Goal: Information Seeking & Learning: Compare options

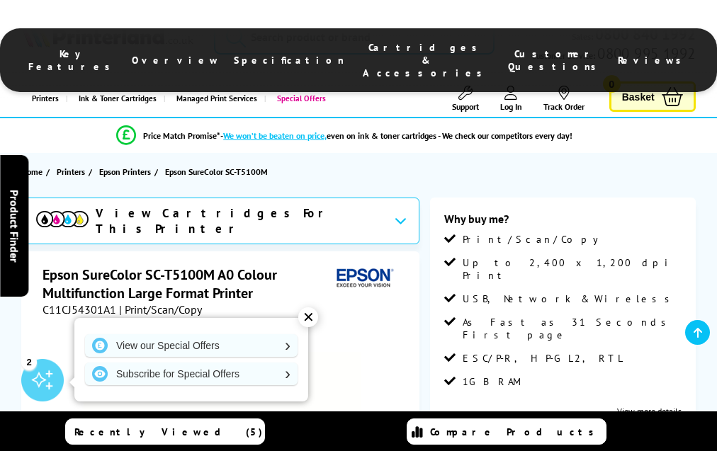
scroll to position [2264, 0]
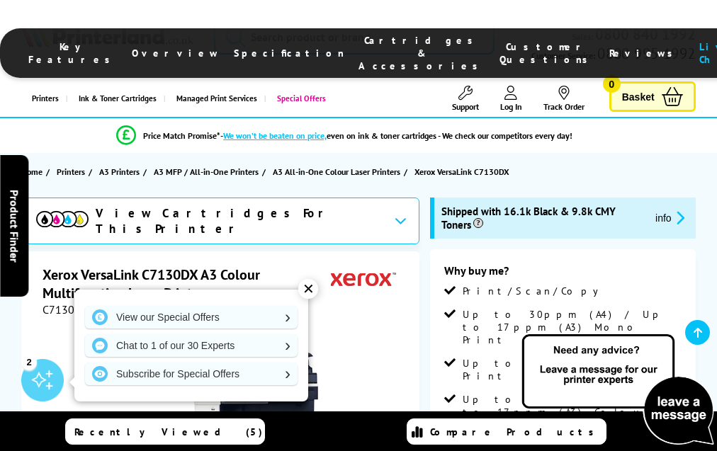
scroll to position [2900, 0]
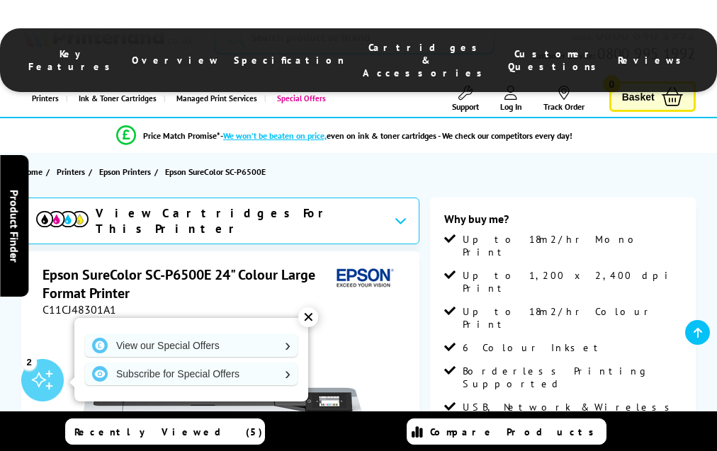
scroll to position [1763, 0]
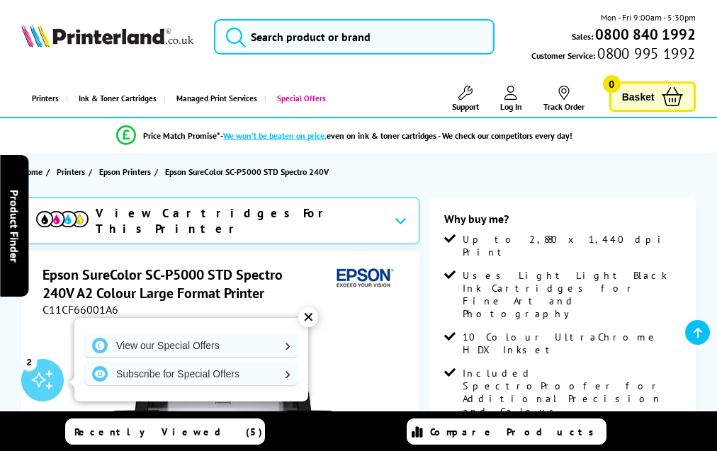
scroll to position [2150, 0]
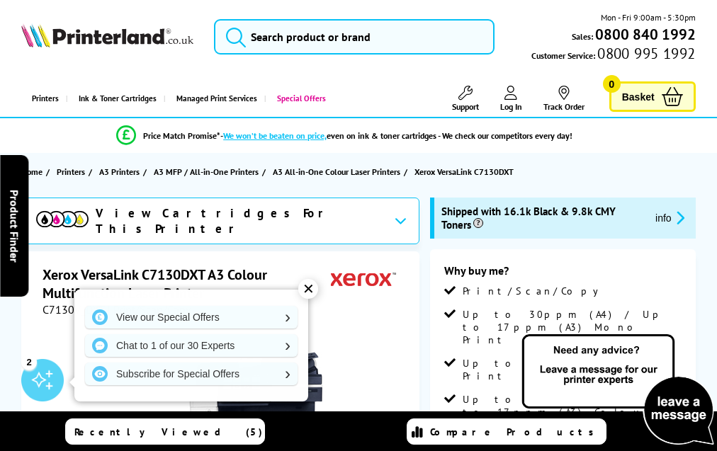
scroll to position [2900, 0]
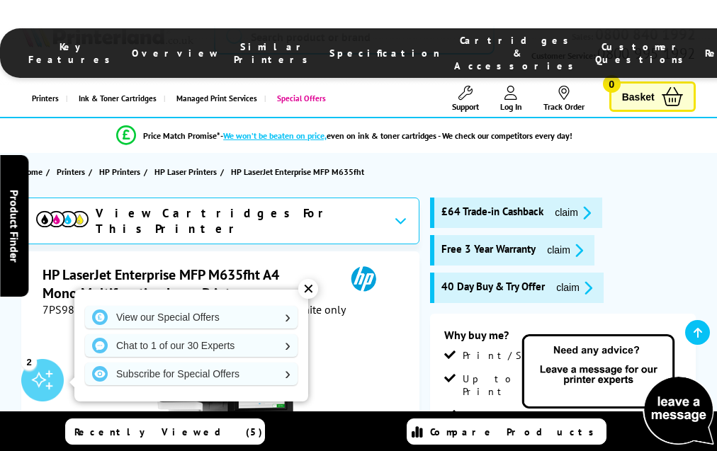
scroll to position [3224, 0]
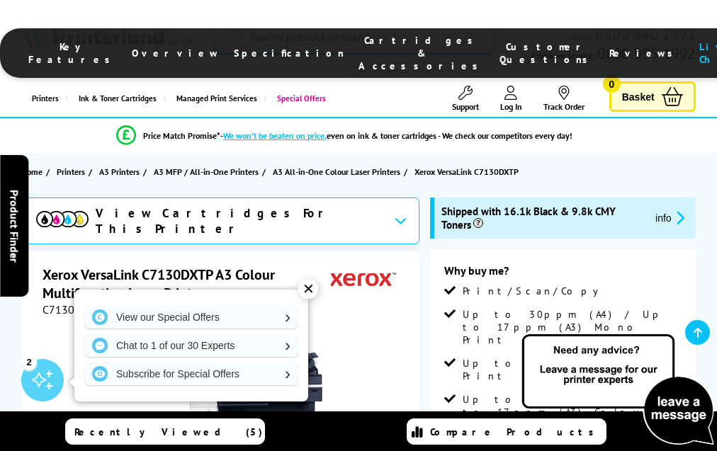
scroll to position [2885, 0]
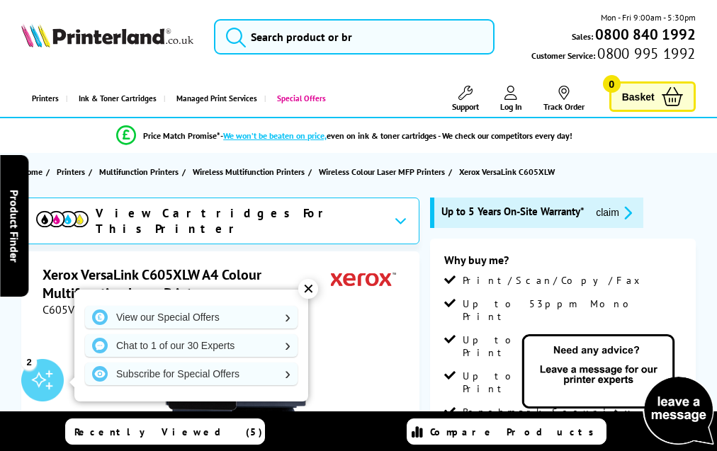
scroll to position [4138, 0]
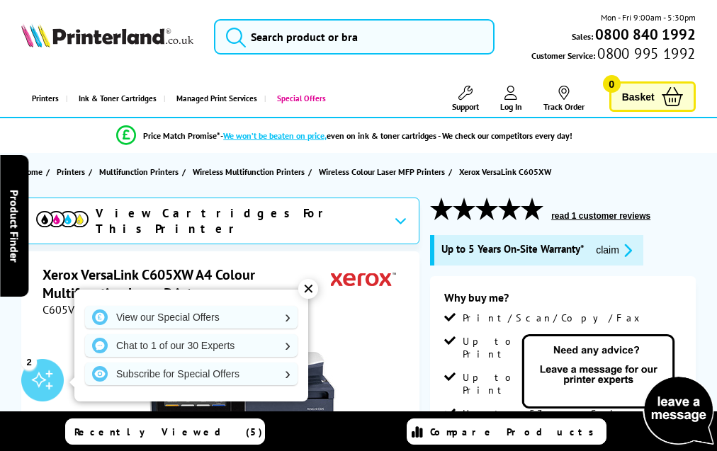
scroll to position [4261, 0]
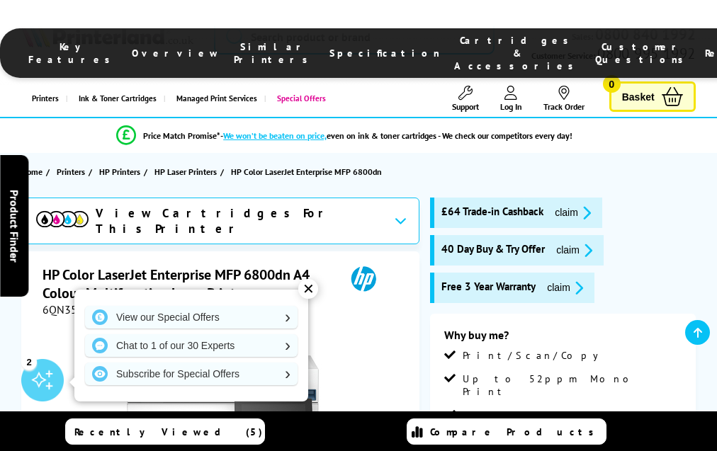
scroll to position [3934, 0]
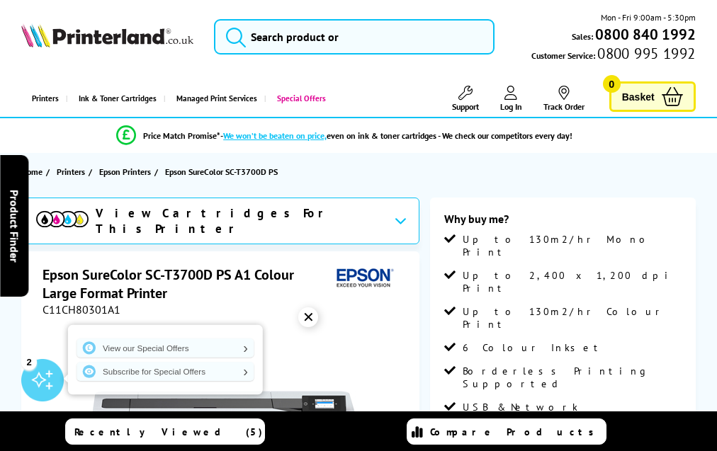
scroll to position [1800, 0]
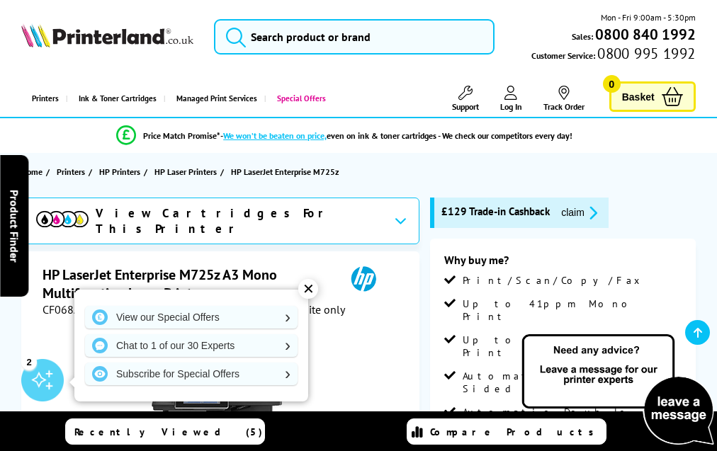
scroll to position [2698, 0]
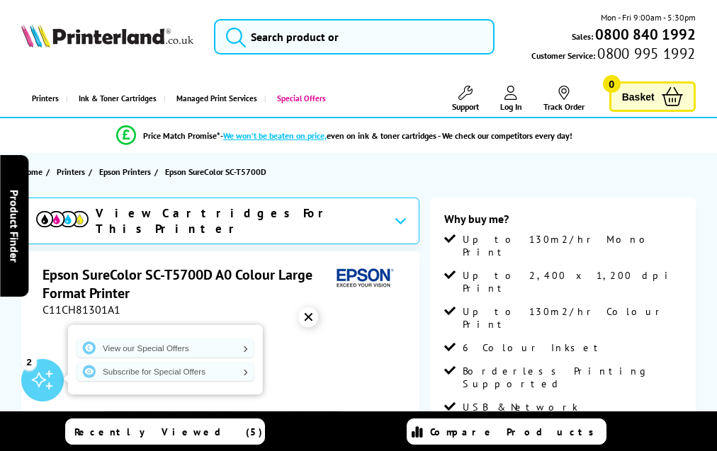
scroll to position [1798, 0]
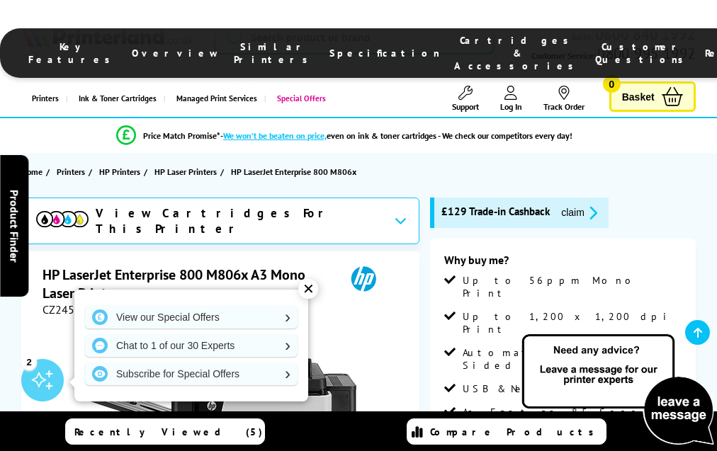
scroll to position [2264, 0]
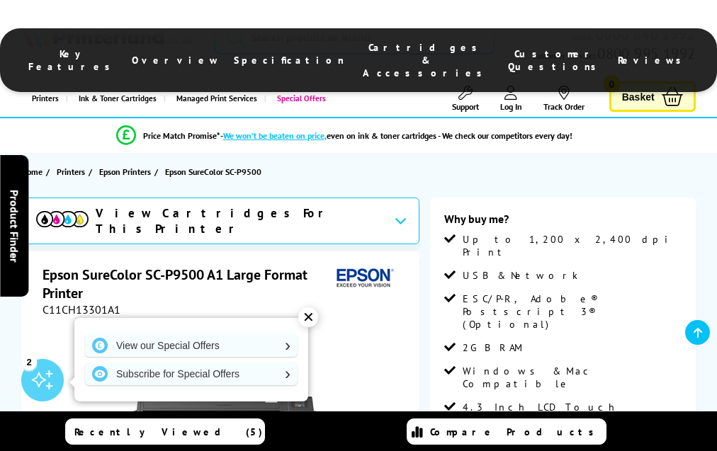
scroll to position [1568, 0]
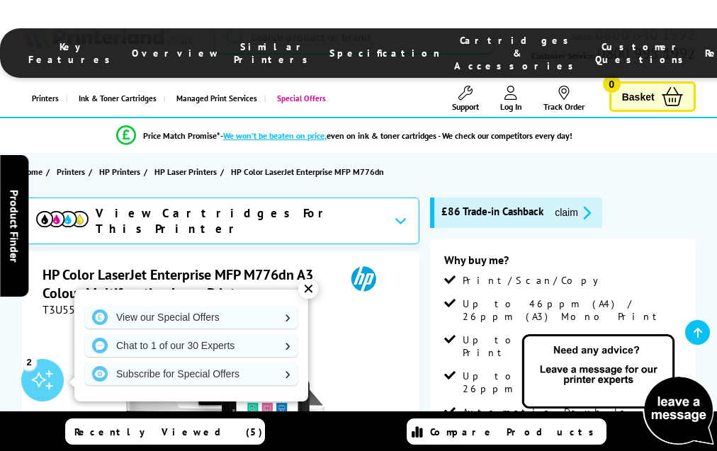
scroll to position [3682, 0]
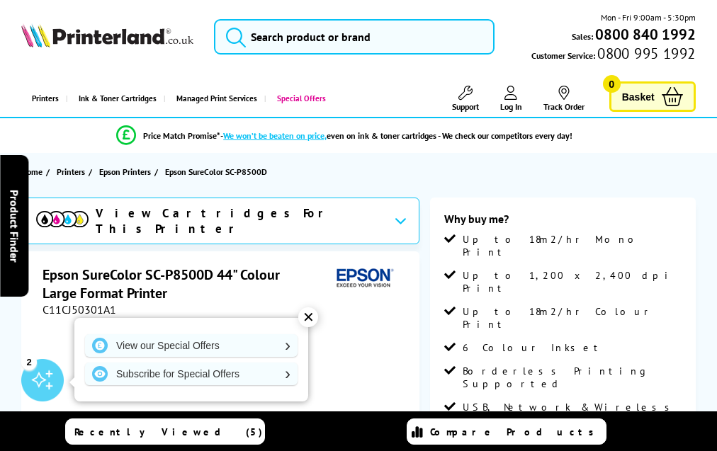
scroll to position [1810, 0]
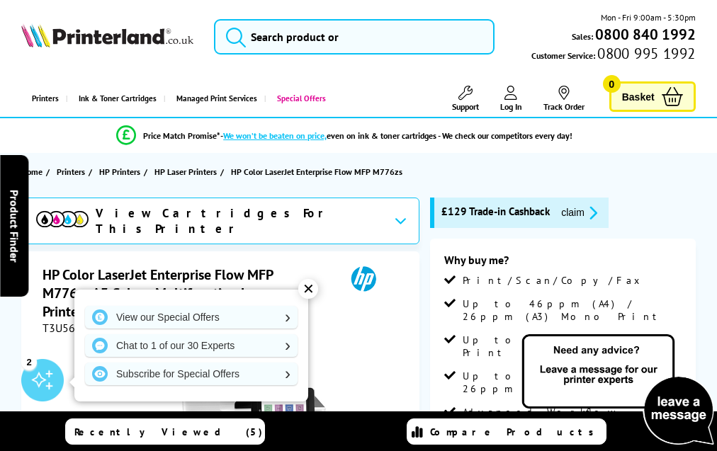
scroll to position [3797, 0]
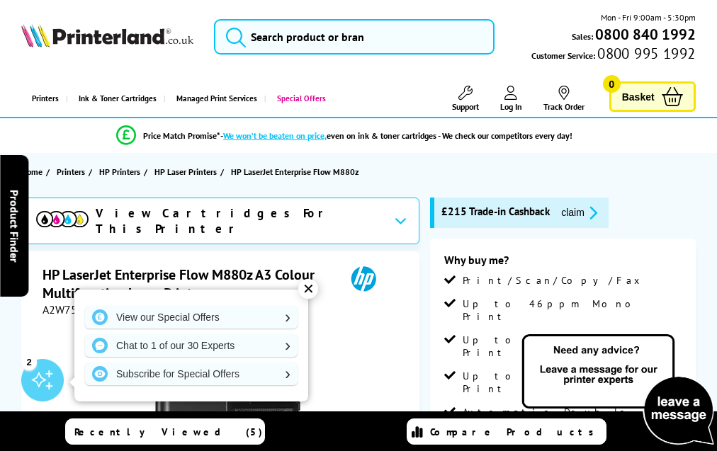
scroll to position [2846, 0]
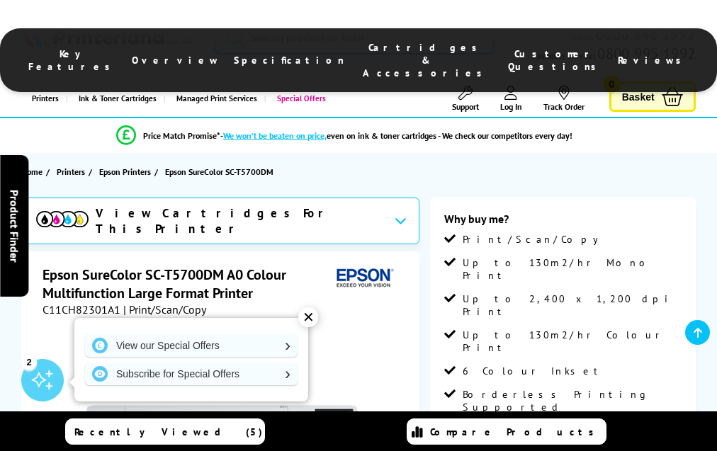
scroll to position [1921, 0]
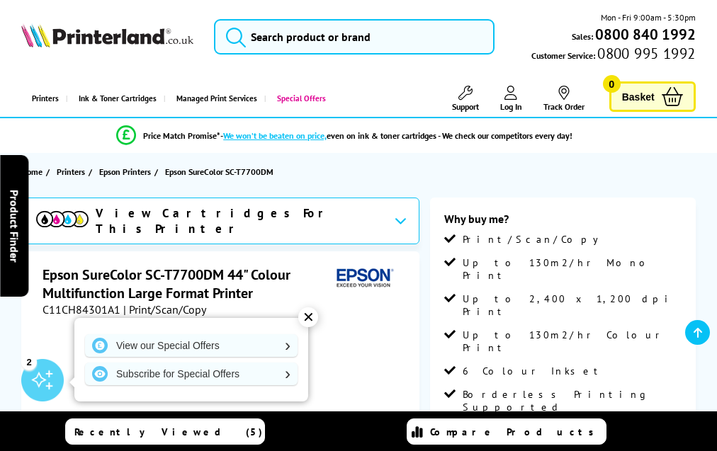
scroll to position [1950, 0]
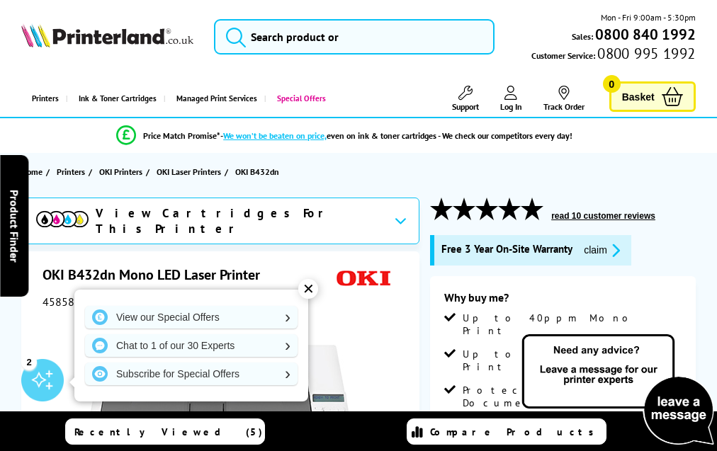
scroll to position [2386, 0]
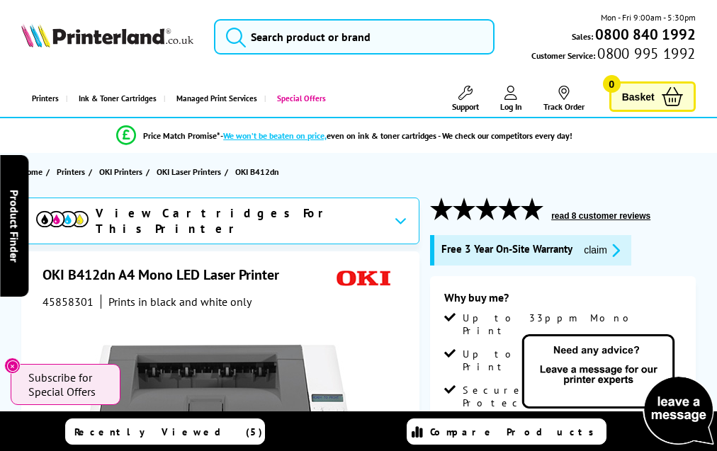
scroll to position [2395, 0]
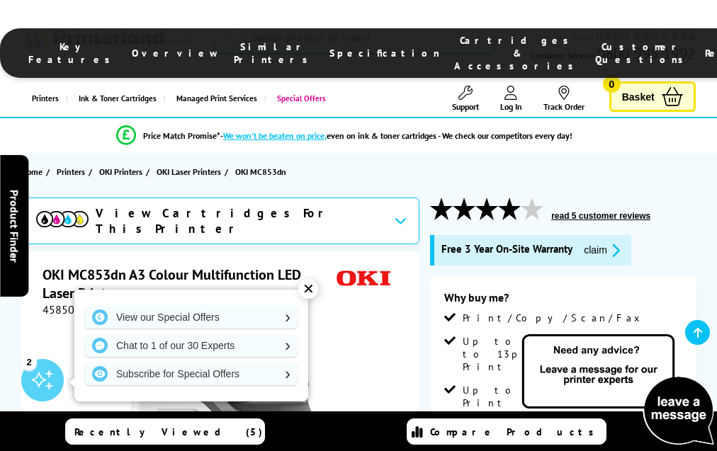
scroll to position [3038, 0]
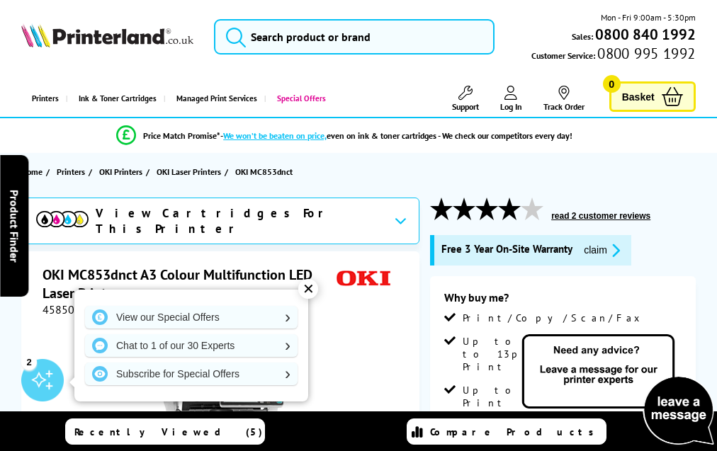
scroll to position [2920, 0]
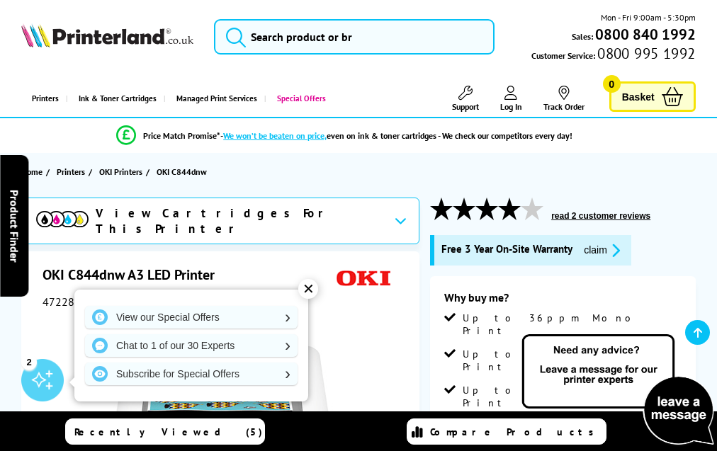
scroll to position [2199, 0]
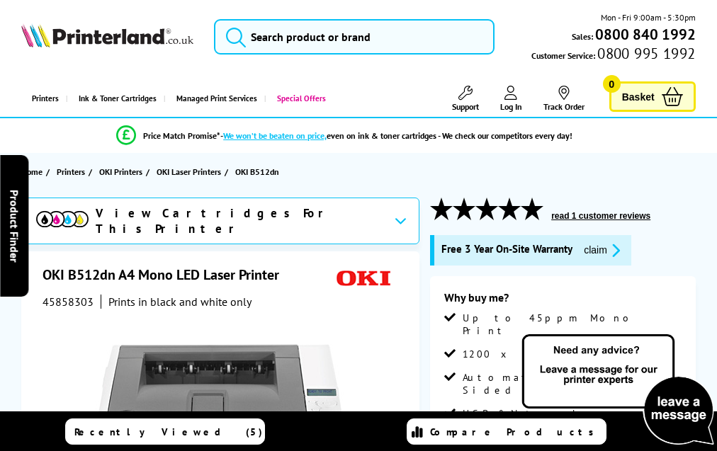
scroll to position [2050, 0]
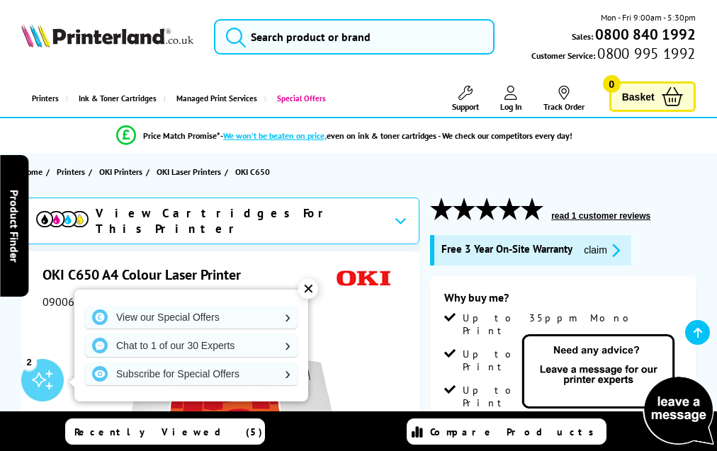
scroll to position [2452, 0]
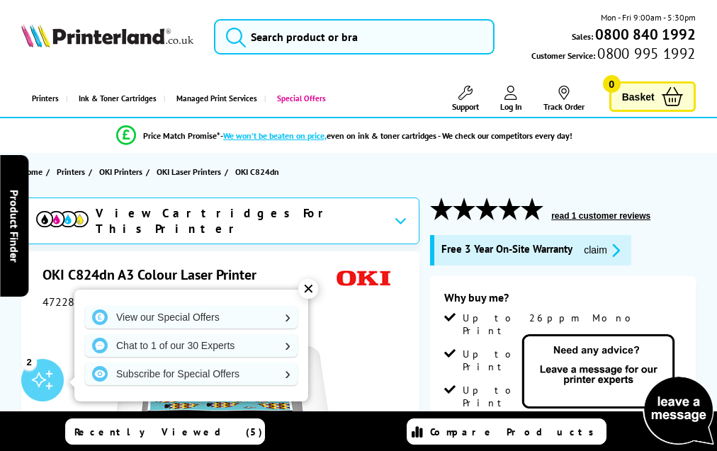
scroll to position [2715, 0]
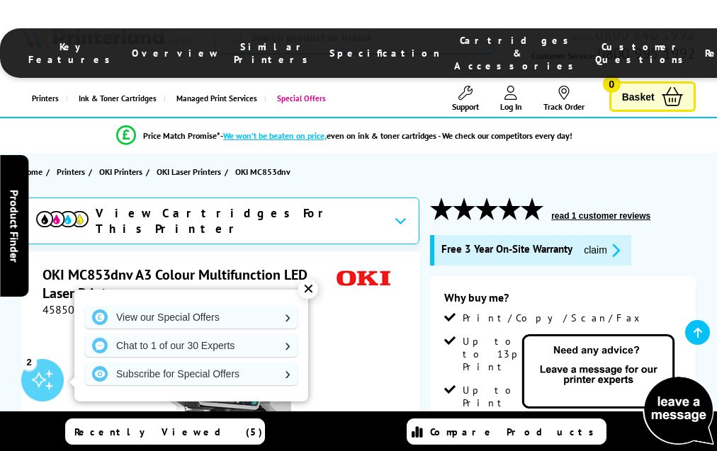
scroll to position [3073, 0]
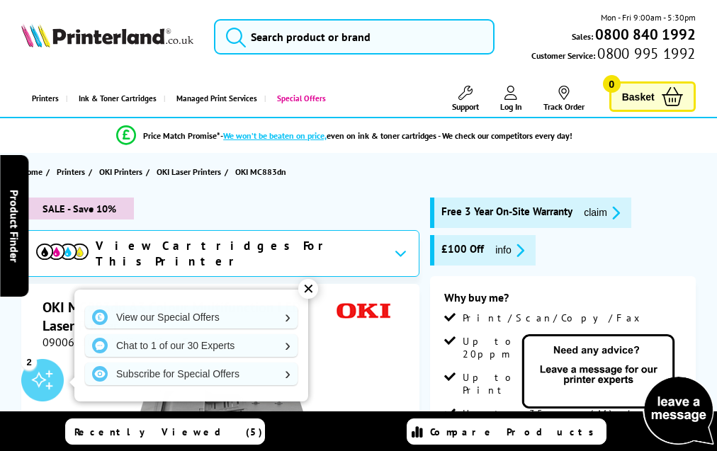
scroll to position [3261, 0]
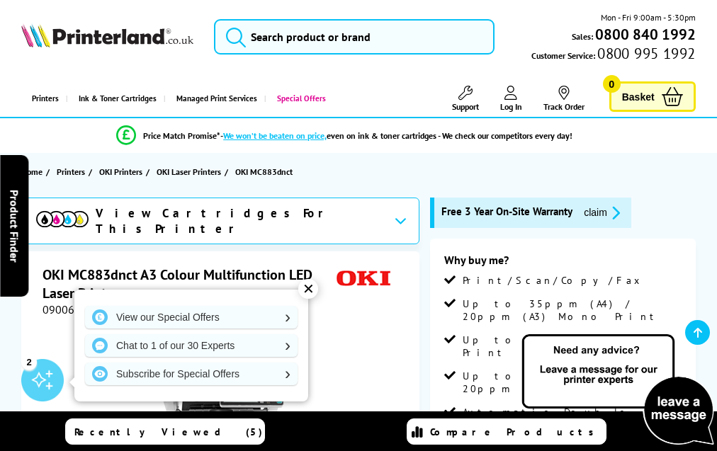
scroll to position [3050, 0]
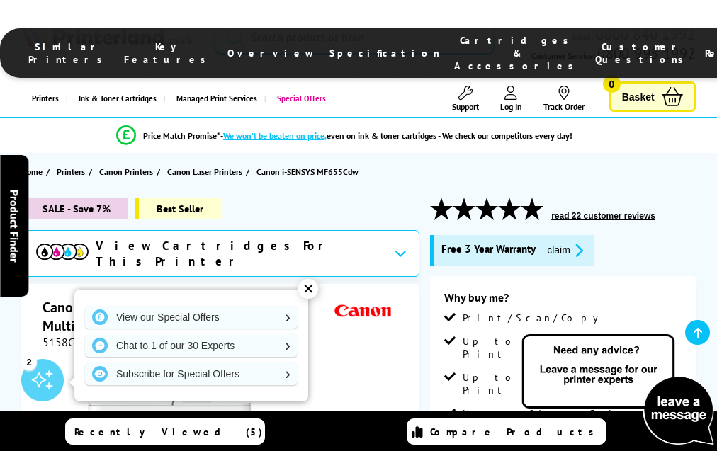
scroll to position [4006, 0]
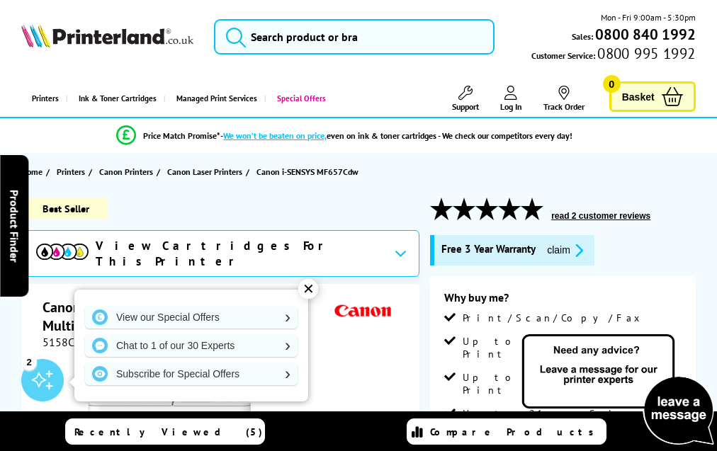
scroll to position [4082, 0]
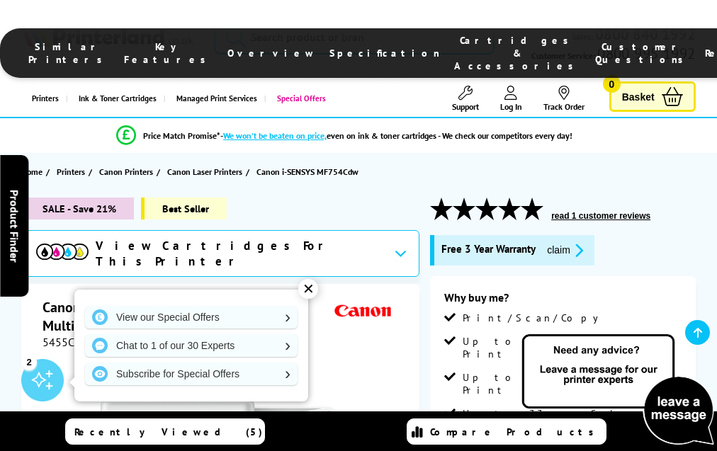
scroll to position [3852, 0]
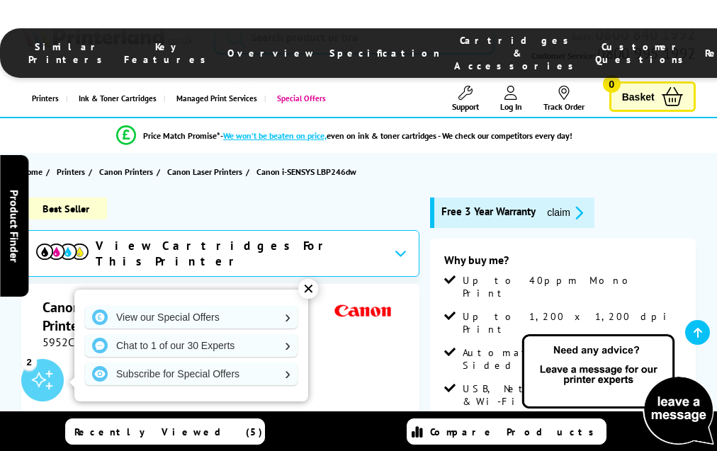
scroll to position [2868, 0]
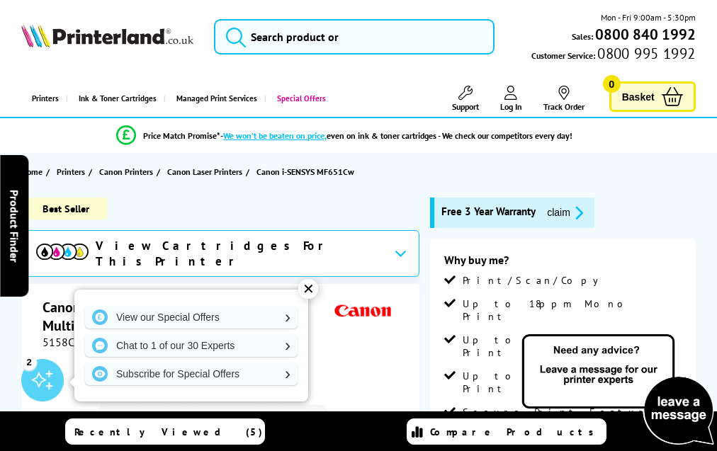
scroll to position [3687, 0]
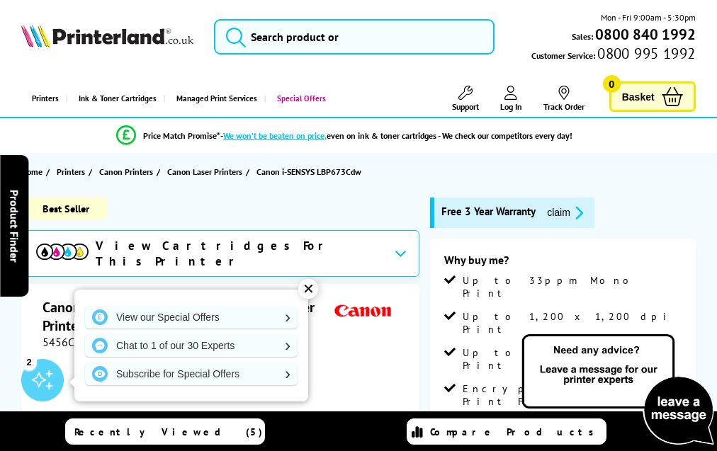
scroll to position [3356, 0]
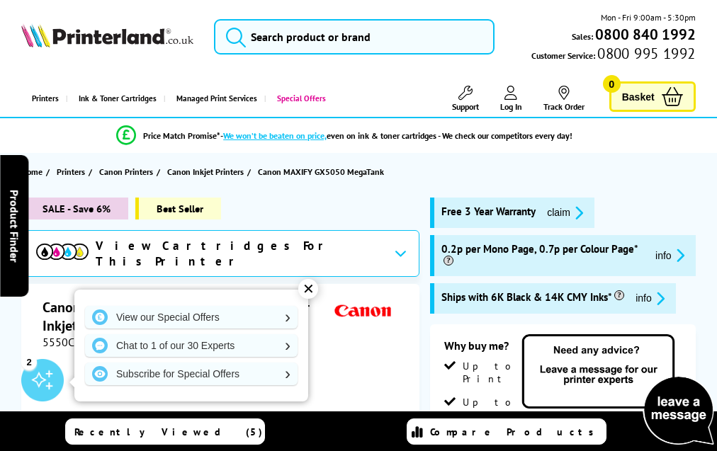
scroll to position [3071, 0]
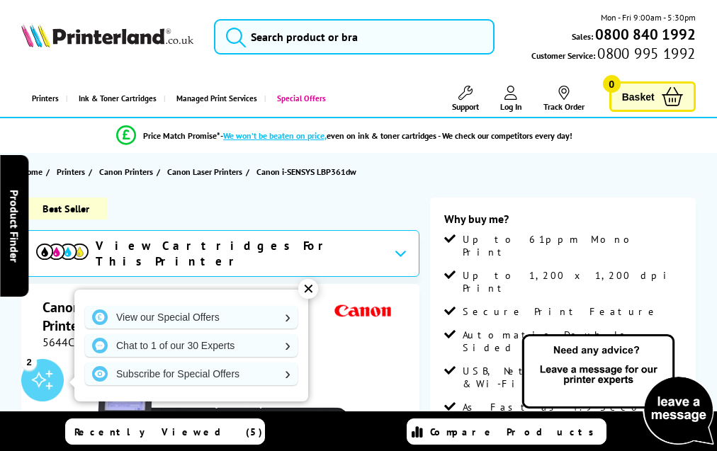
scroll to position [2795, 0]
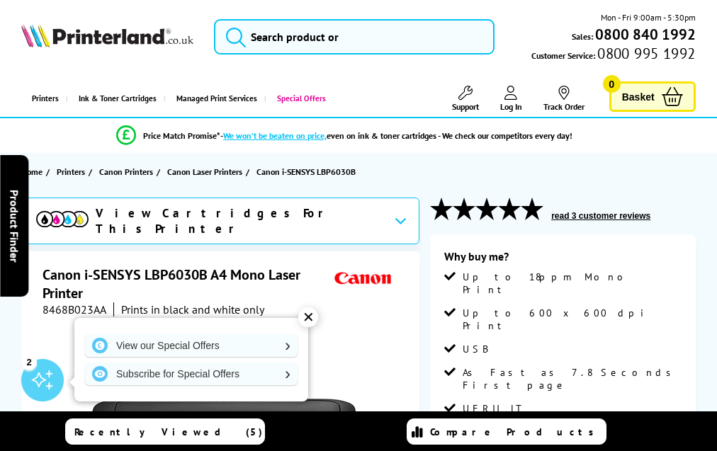
scroll to position [2483, 0]
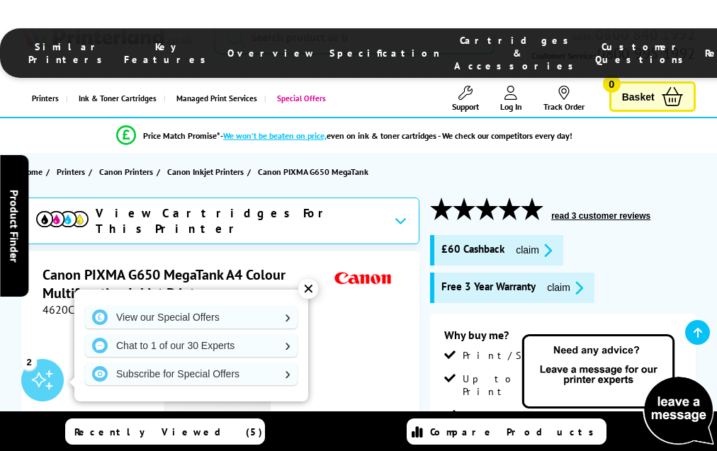
scroll to position [2958, 0]
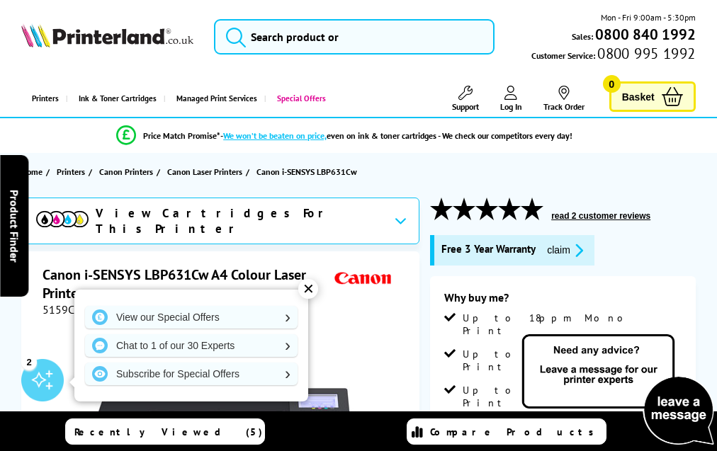
scroll to position [3328, 0]
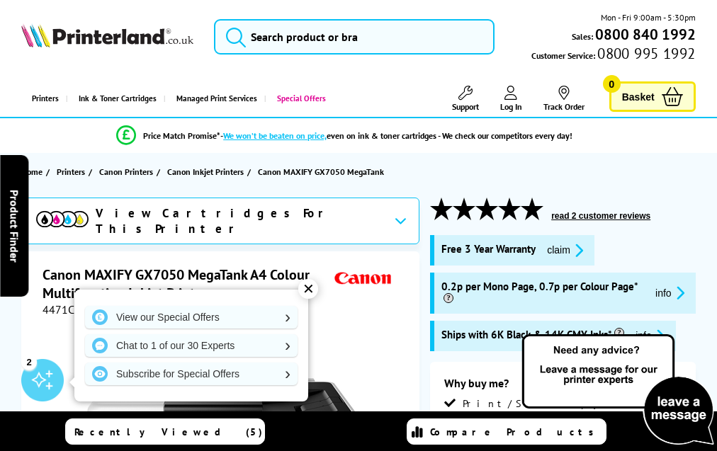
scroll to position [3320, 0]
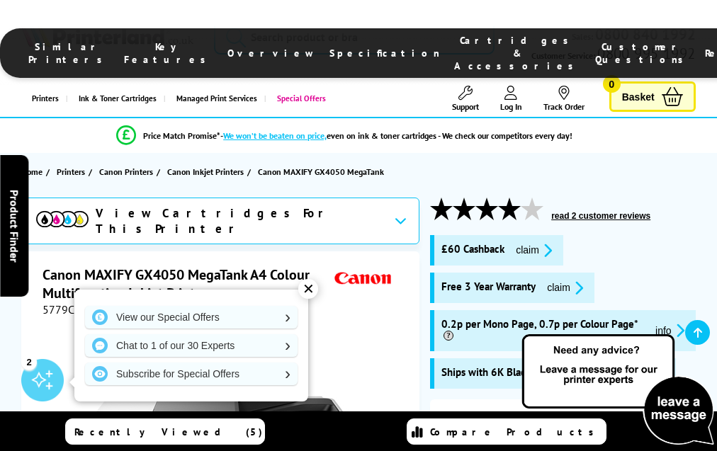
scroll to position [3245, 0]
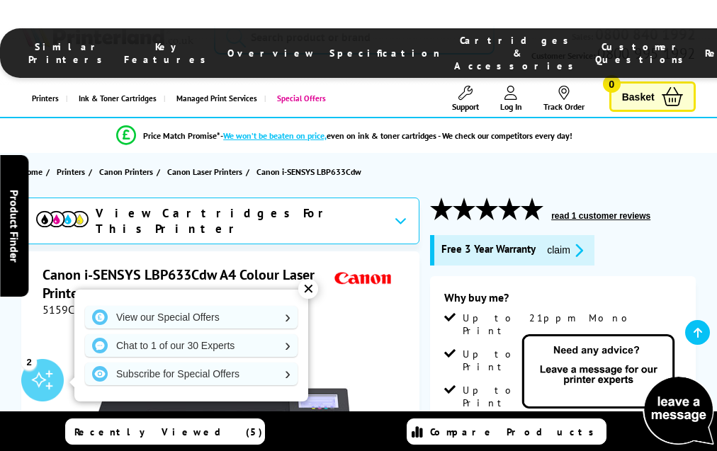
scroll to position [3532, 0]
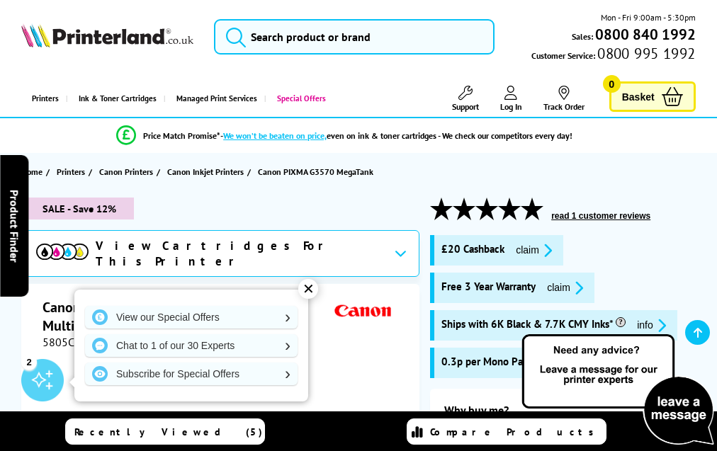
scroll to position [3236, 0]
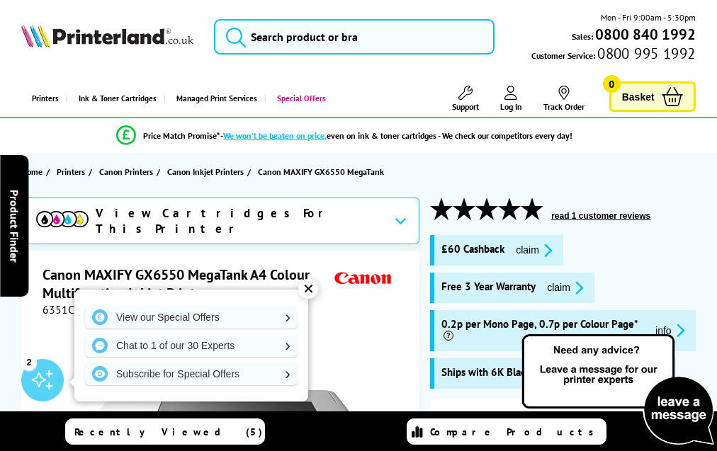
scroll to position [3396, 0]
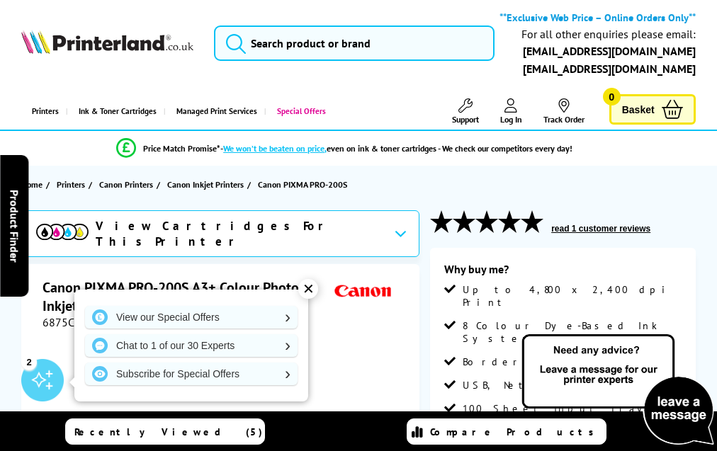
scroll to position [2452, 0]
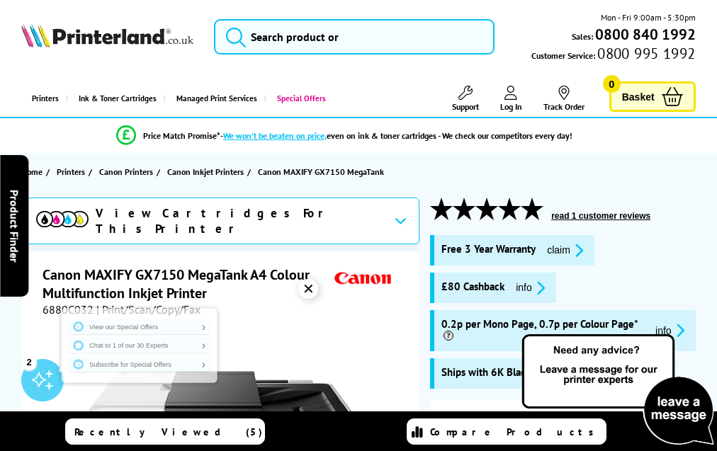
scroll to position [3201, 0]
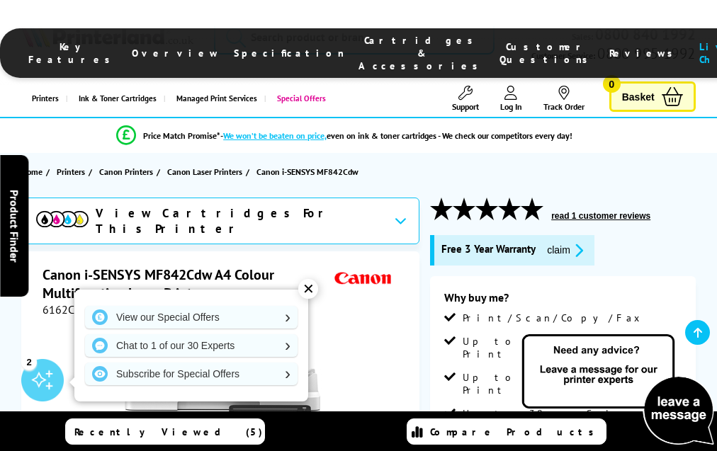
scroll to position [2840, 0]
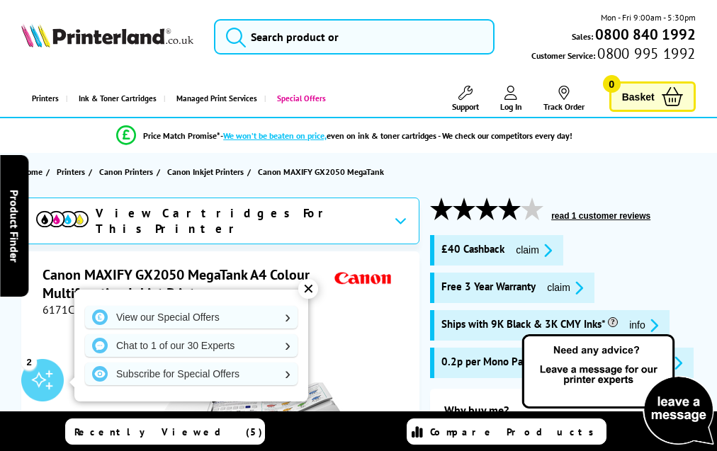
scroll to position [3167, 0]
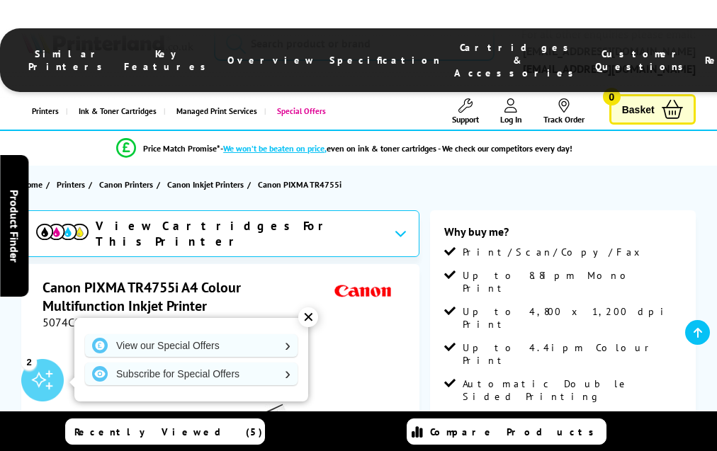
scroll to position [2858, 0]
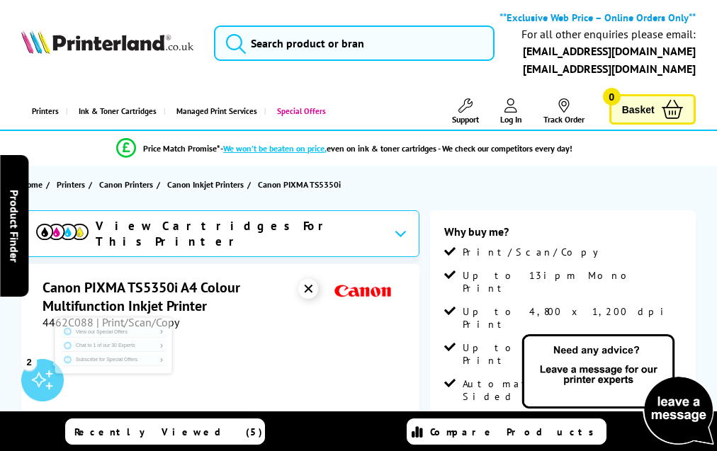
scroll to position [2820, 0]
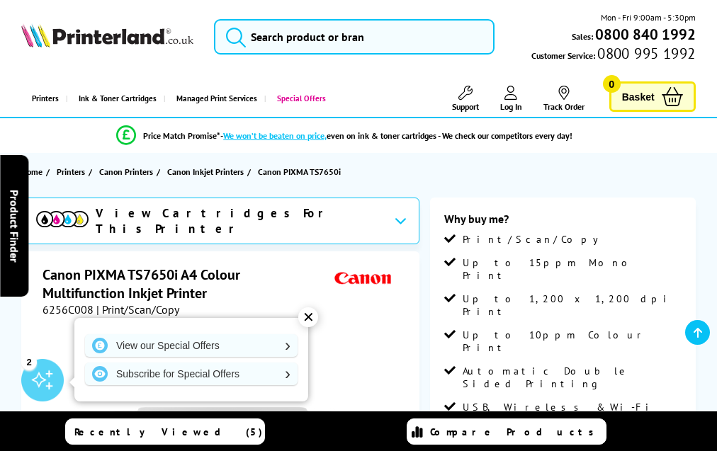
scroll to position [3141, 0]
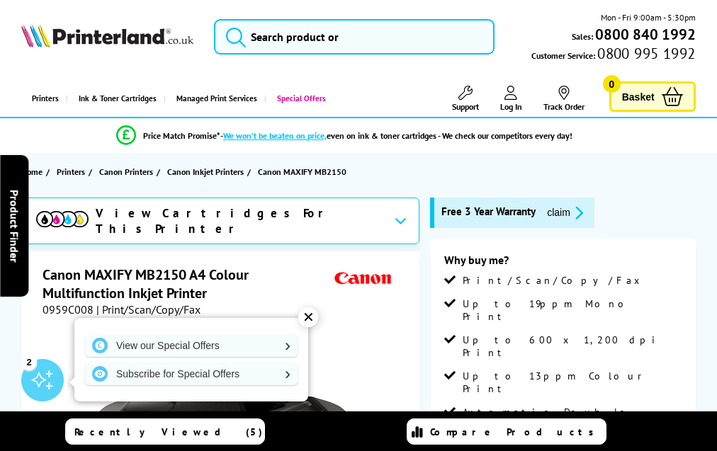
scroll to position [3009, 0]
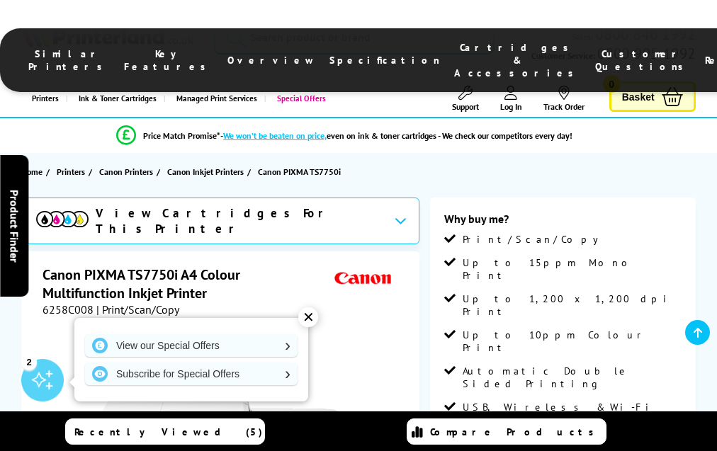
scroll to position [3165, 0]
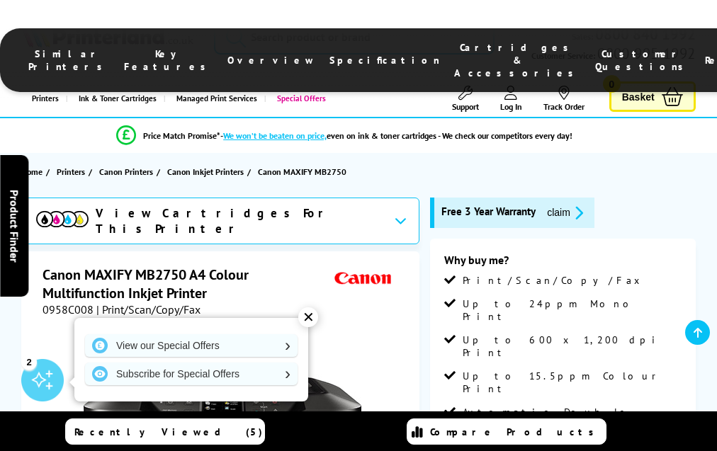
scroll to position [2982, 0]
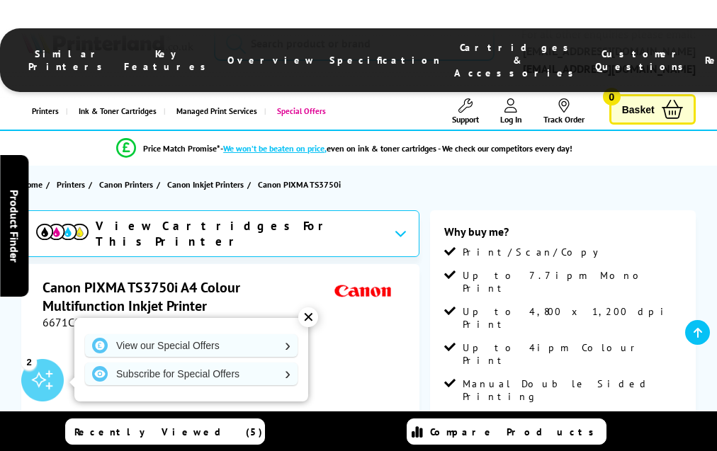
scroll to position [2713, 0]
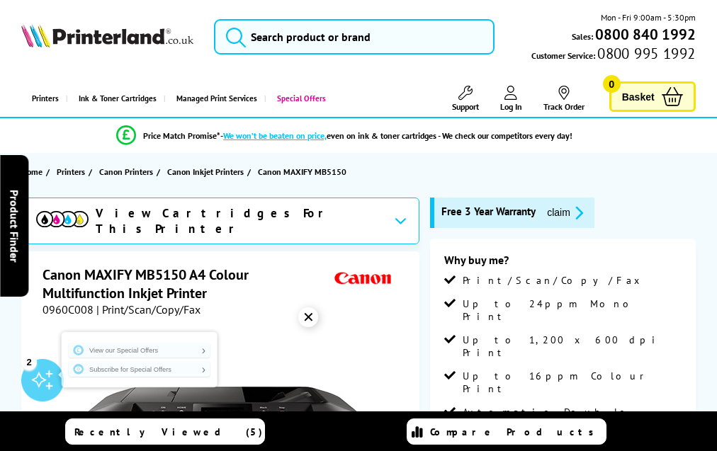
scroll to position [2968, 0]
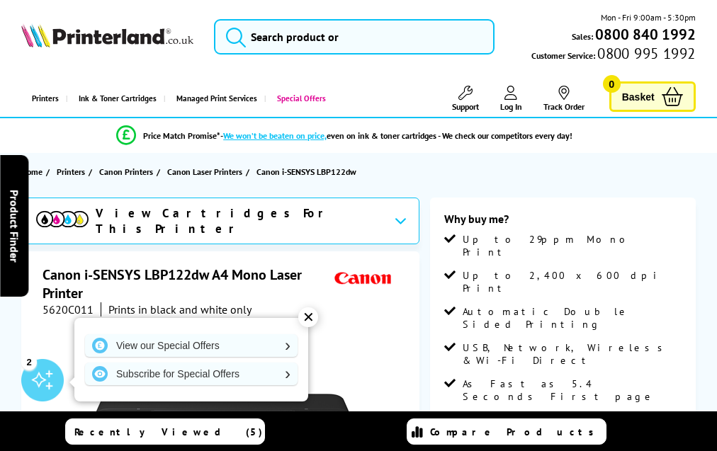
scroll to position [2627, 0]
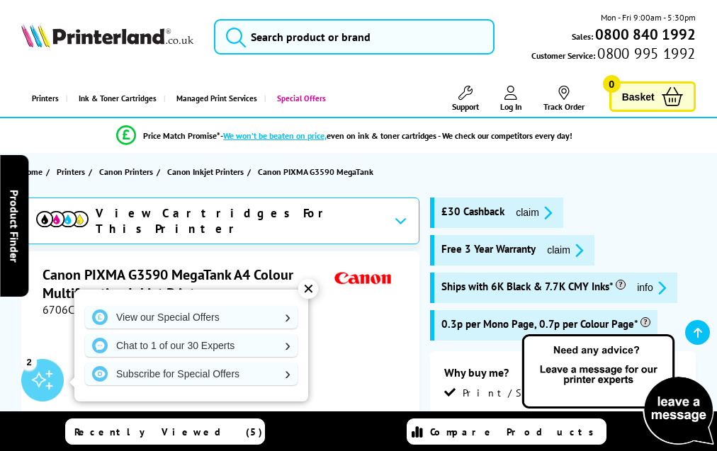
scroll to position [3245, 0]
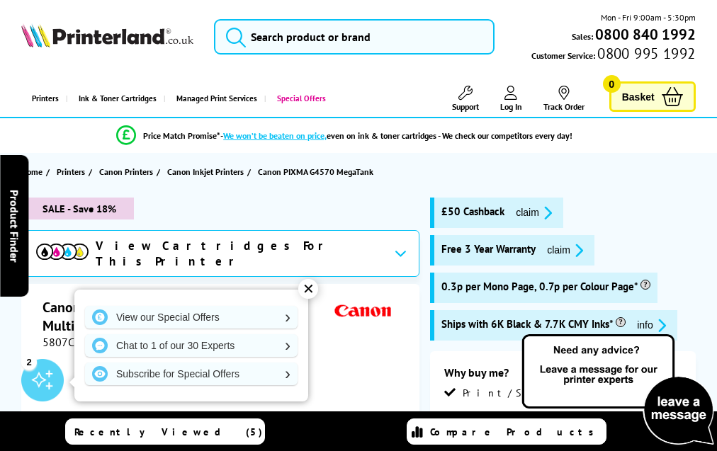
scroll to position [3018, 0]
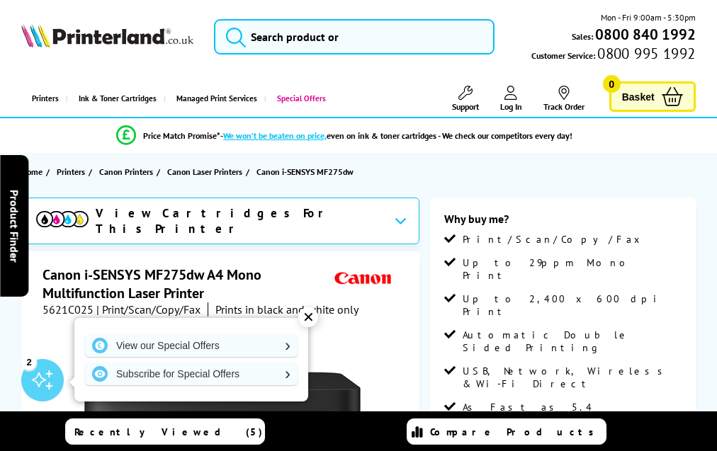
scroll to position [2988, 0]
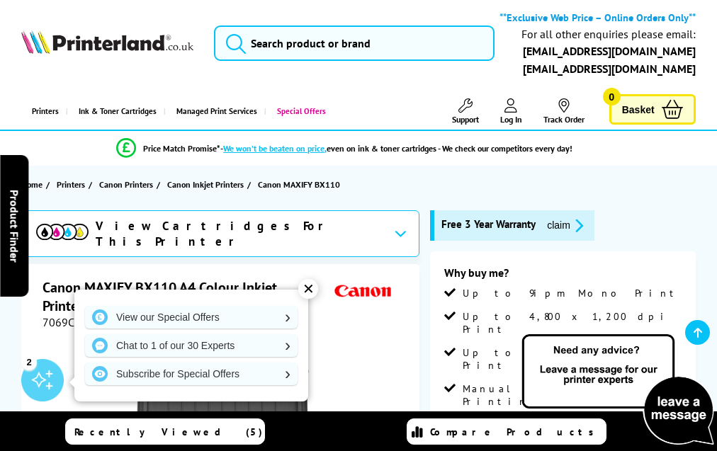
scroll to position [2712, 0]
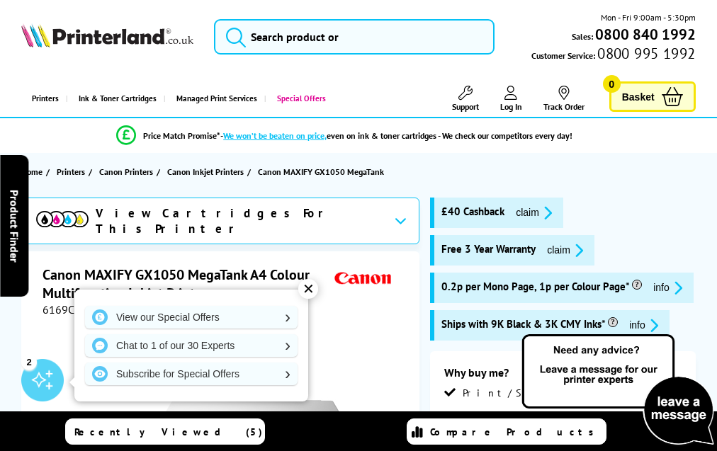
scroll to position [3180, 0]
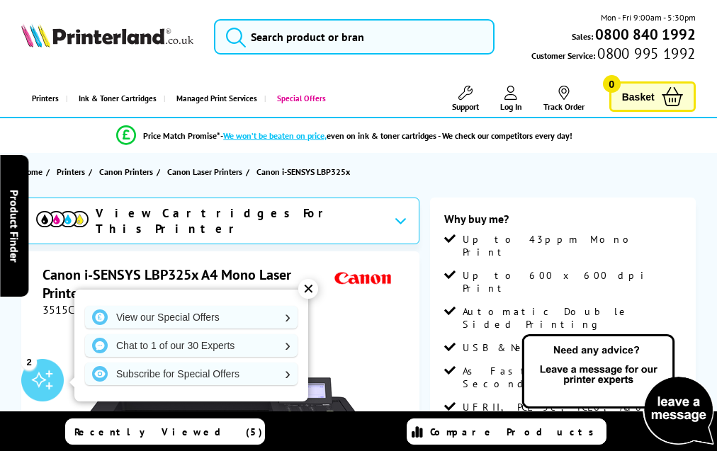
scroll to position [2719, 0]
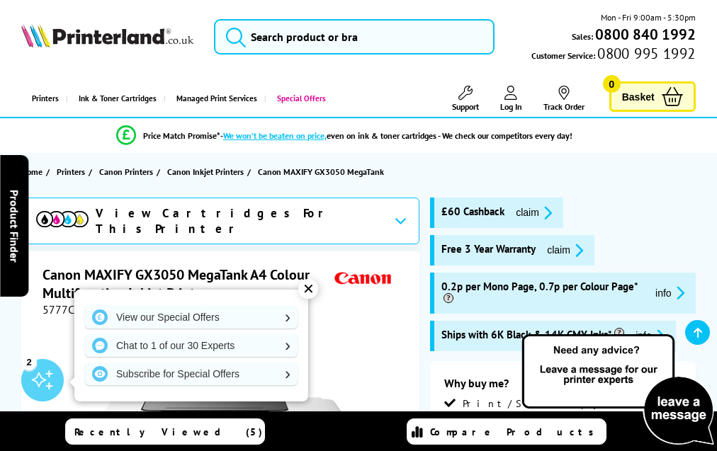
scroll to position [3148, 0]
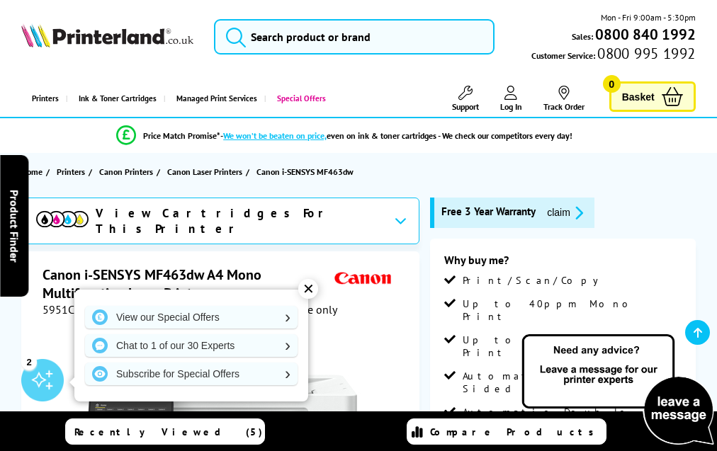
scroll to position [3076, 0]
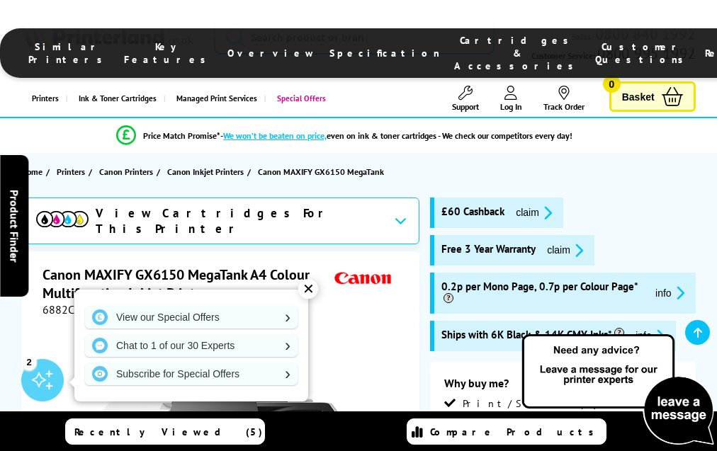
scroll to position [3099, 0]
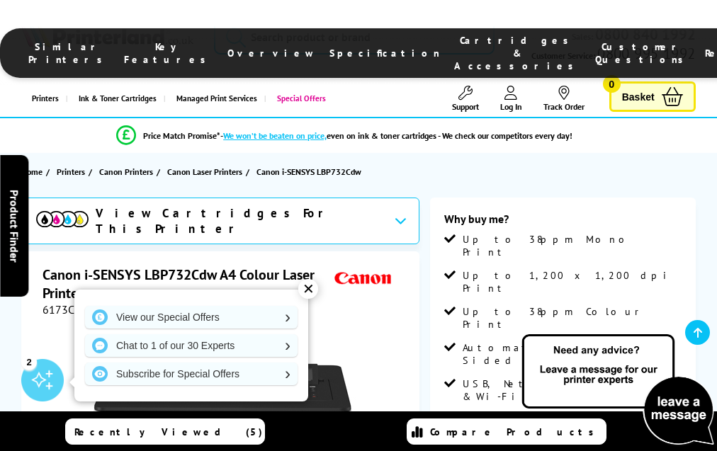
scroll to position [3168, 0]
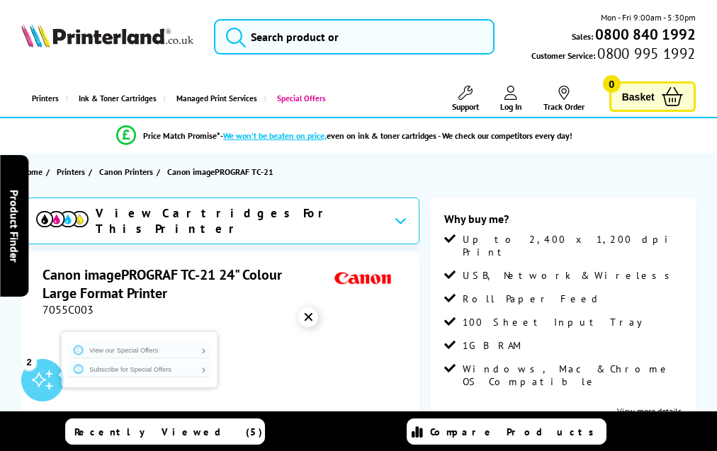
scroll to position [2194, 0]
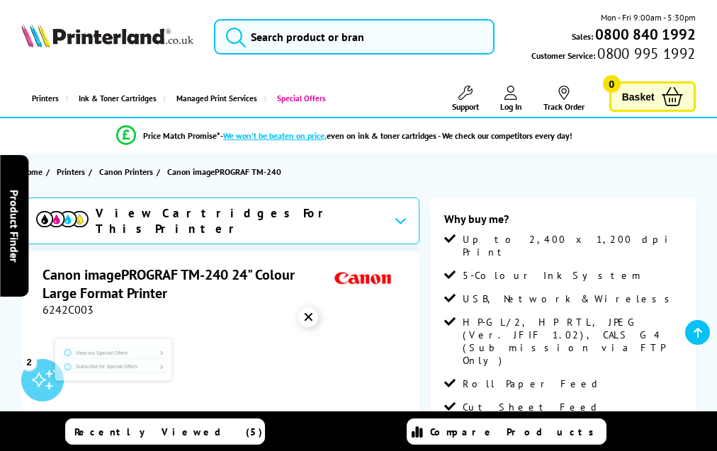
scroll to position [1912, 0]
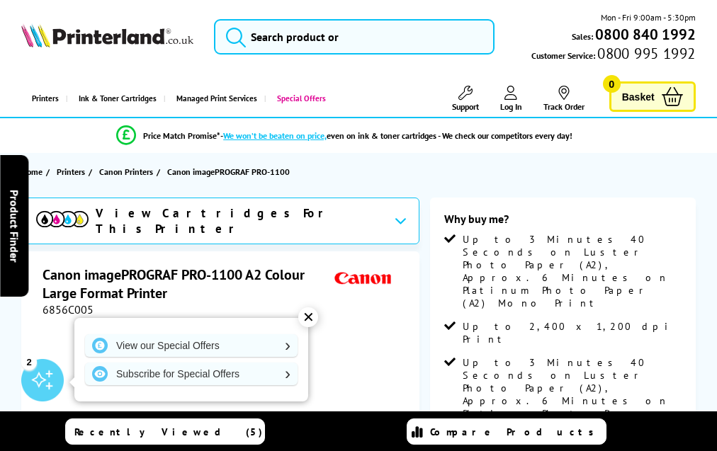
scroll to position [1744, 0]
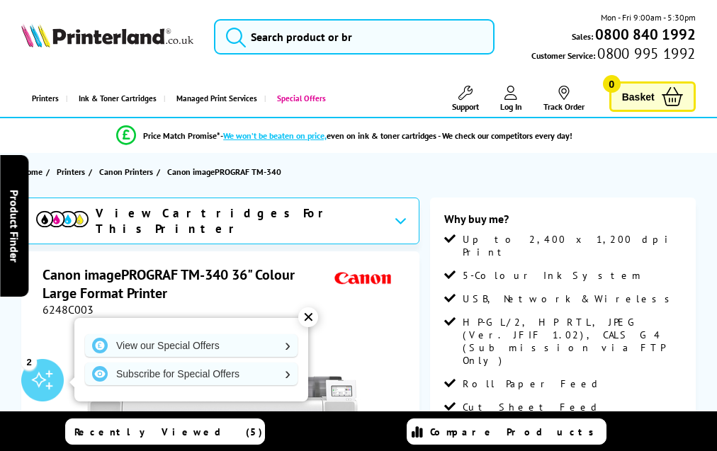
scroll to position [1955, 0]
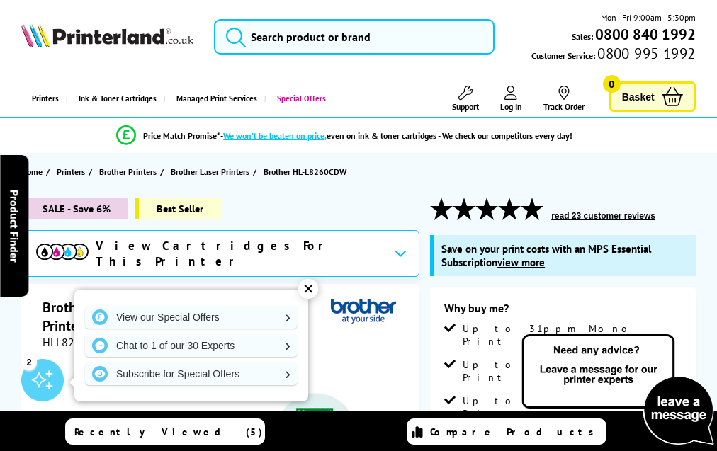
scroll to position [3907, 0]
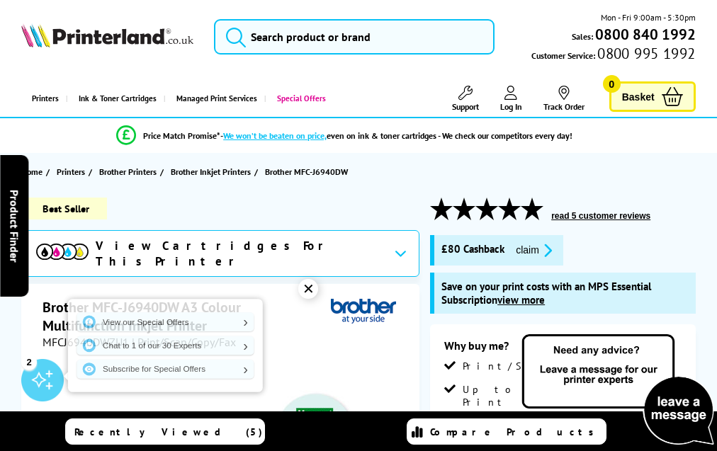
scroll to position [4296, 0]
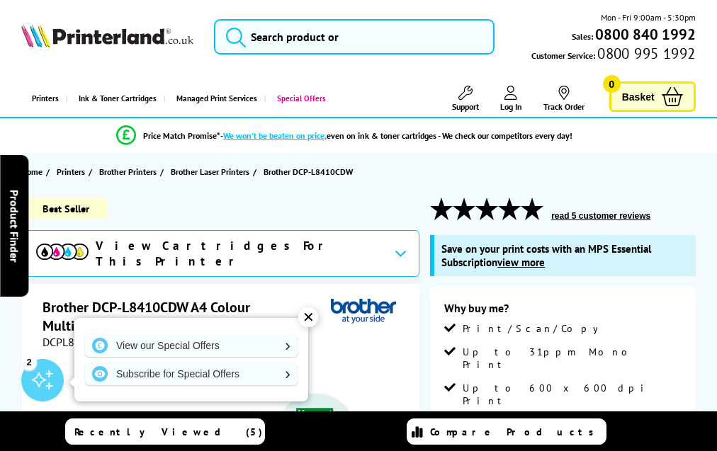
scroll to position [3996, 0]
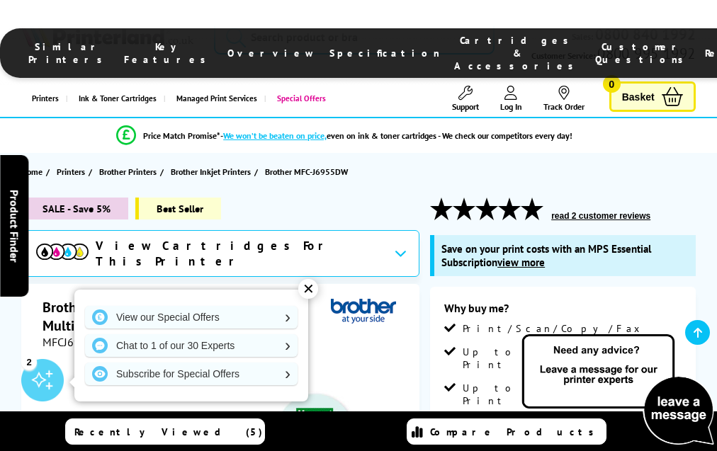
scroll to position [4143, 0]
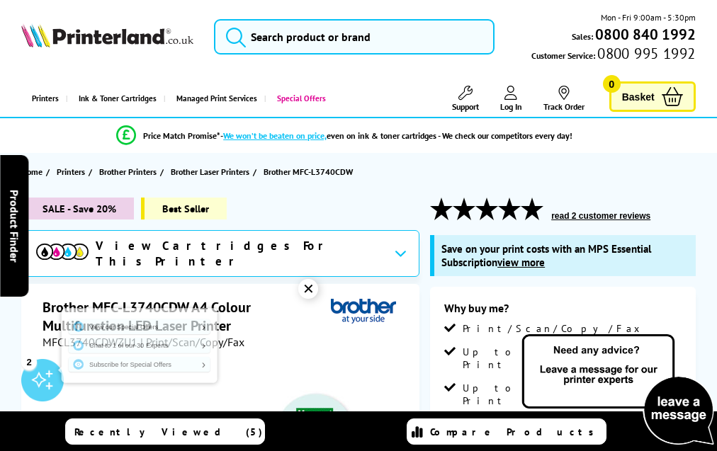
scroll to position [4503, 0]
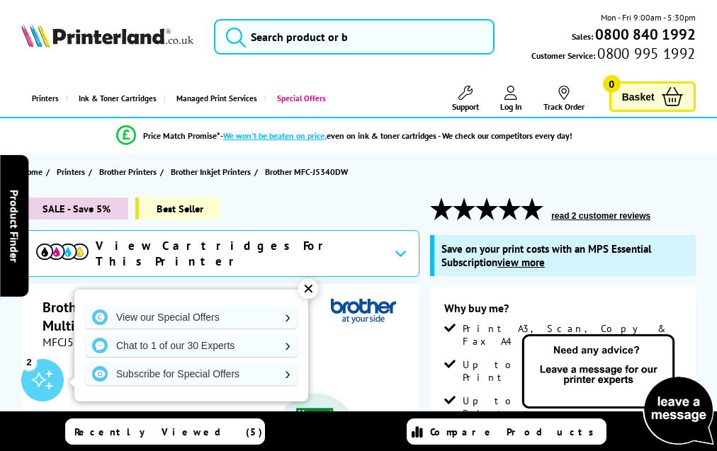
scroll to position [4416, 0]
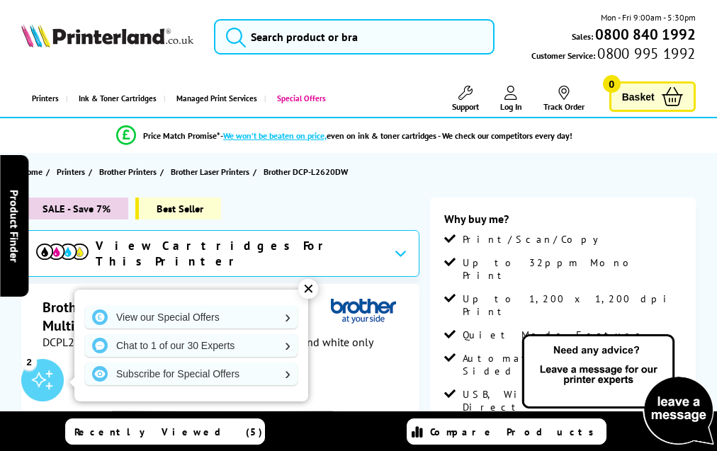
scroll to position [3186, 0]
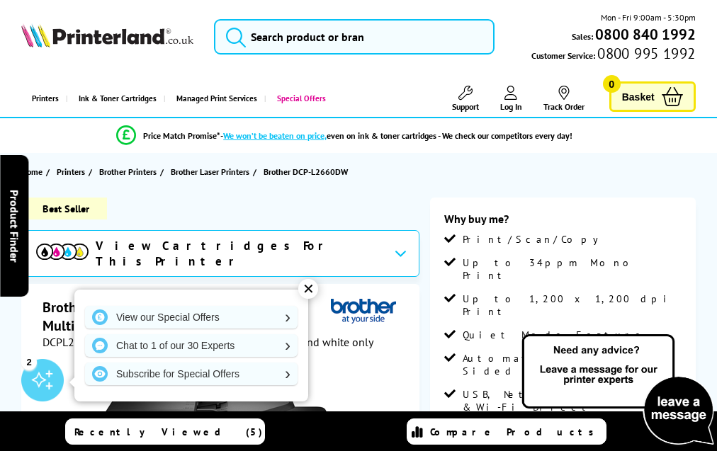
scroll to position [3214, 0]
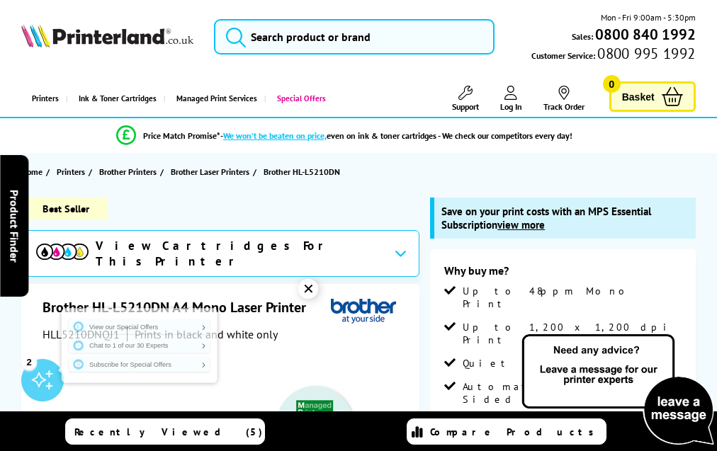
scroll to position [3819, 0]
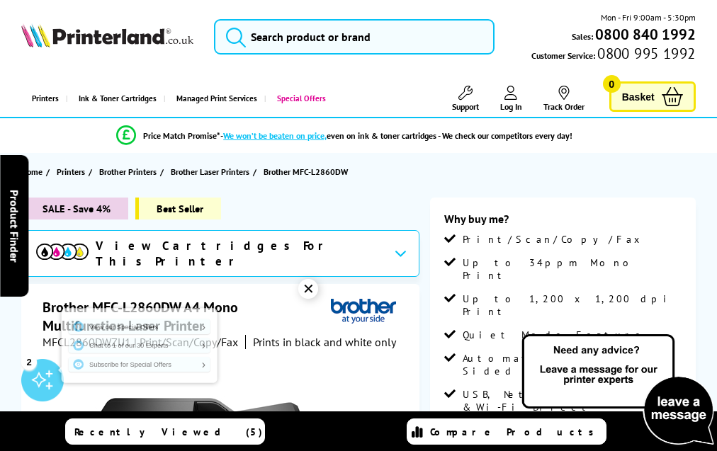
scroll to position [3216, 0]
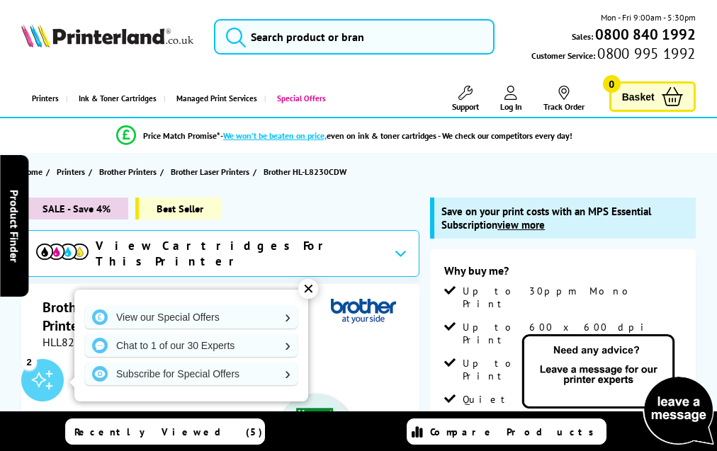
scroll to position [4233, 0]
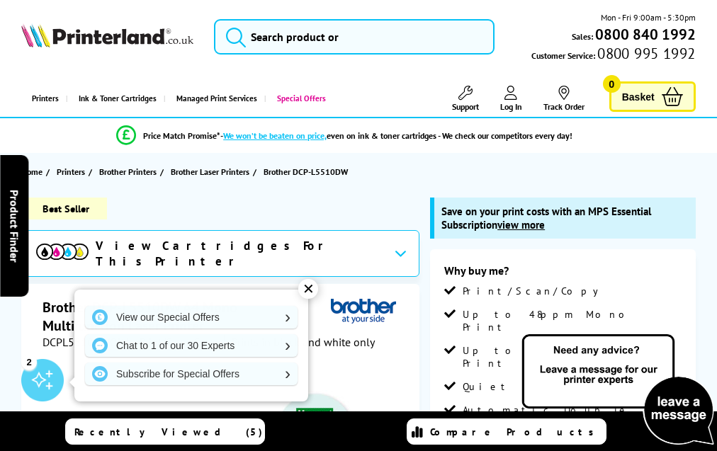
scroll to position [4004, 0]
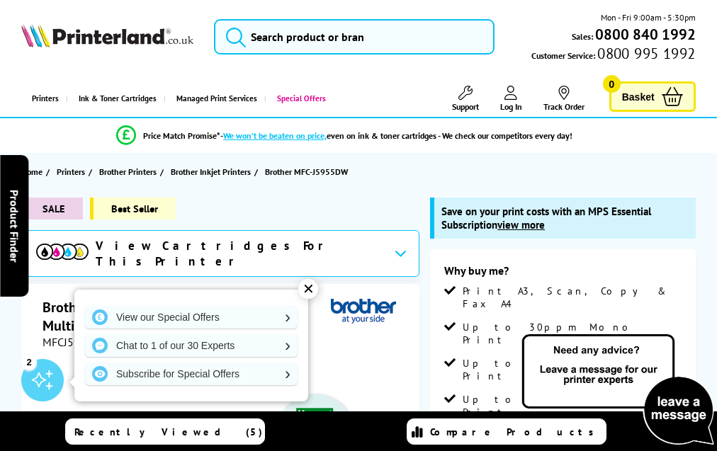
scroll to position [4269, 0]
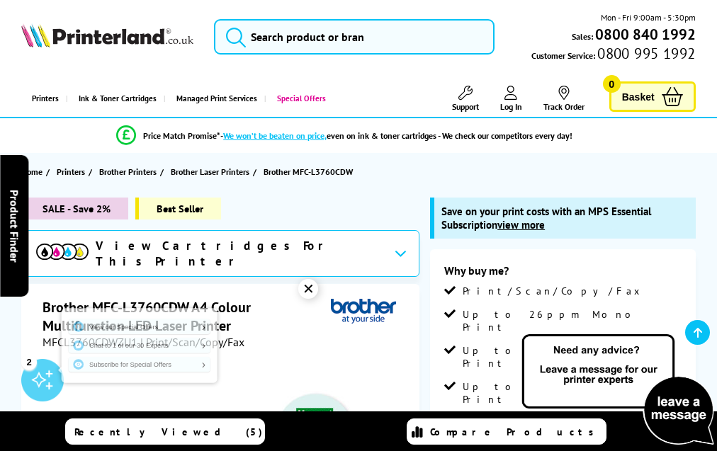
scroll to position [4444, 0]
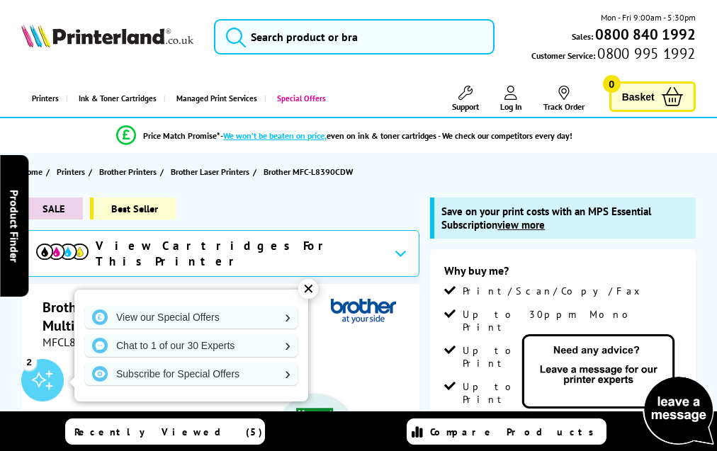
scroll to position [4632, 0]
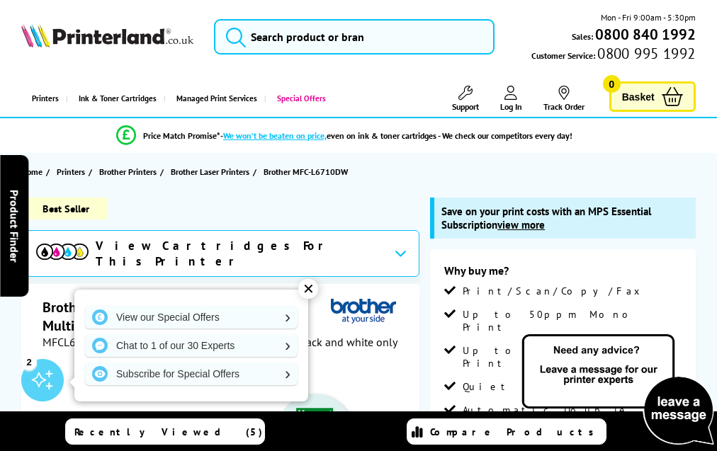
scroll to position [3906, 0]
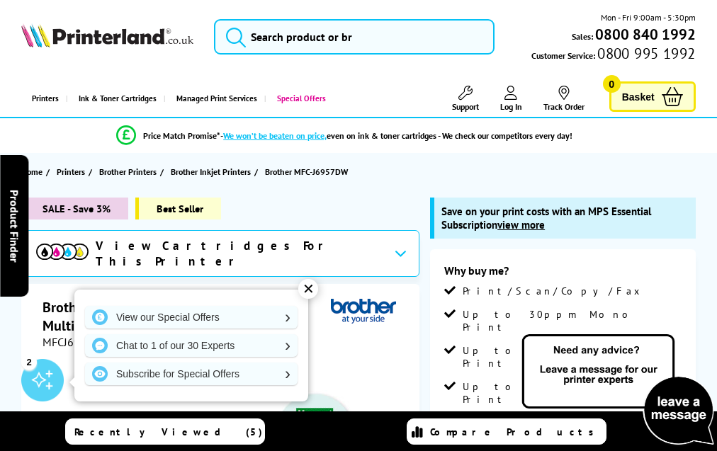
scroll to position [4249, 0]
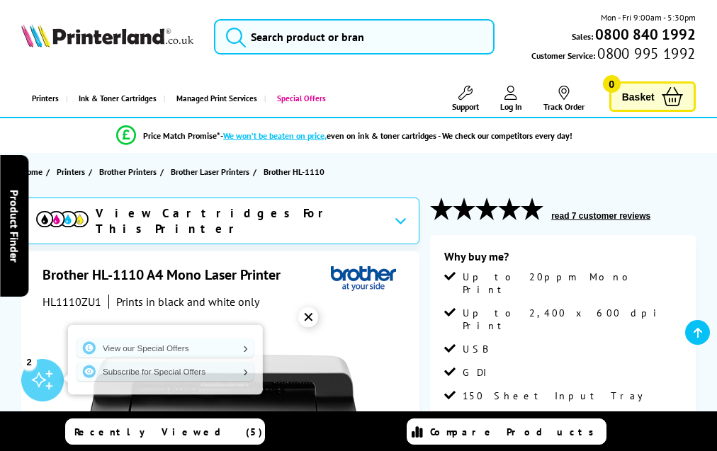
scroll to position [2335, 0]
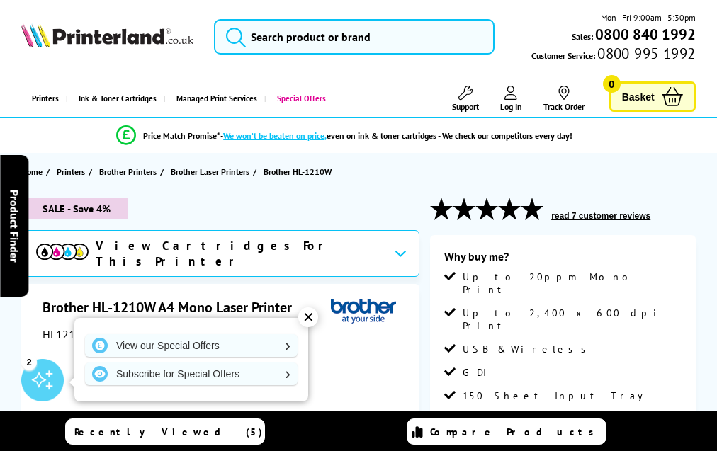
scroll to position [2433, 0]
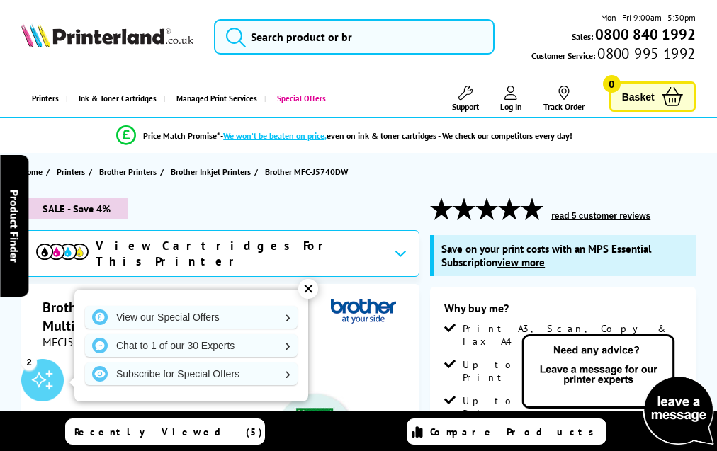
scroll to position [4273, 0]
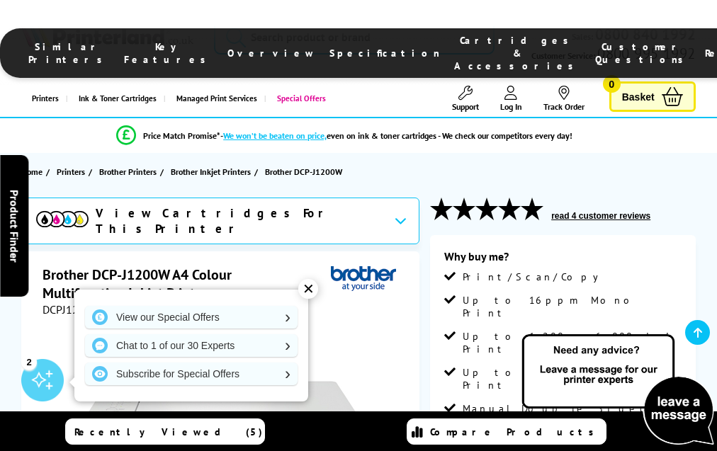
scroll to position [2914, 0]
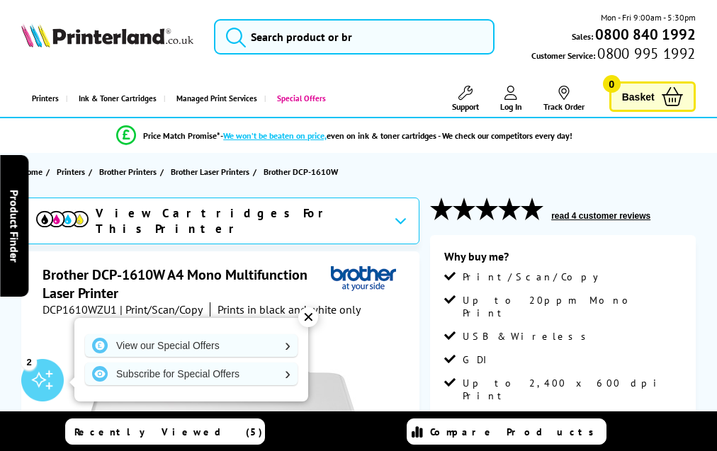
scroll to position [2629, 0]
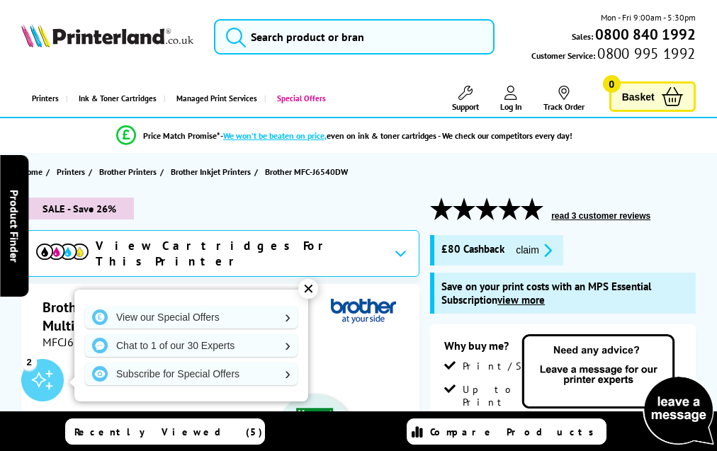
scroll to position [4265, 0]
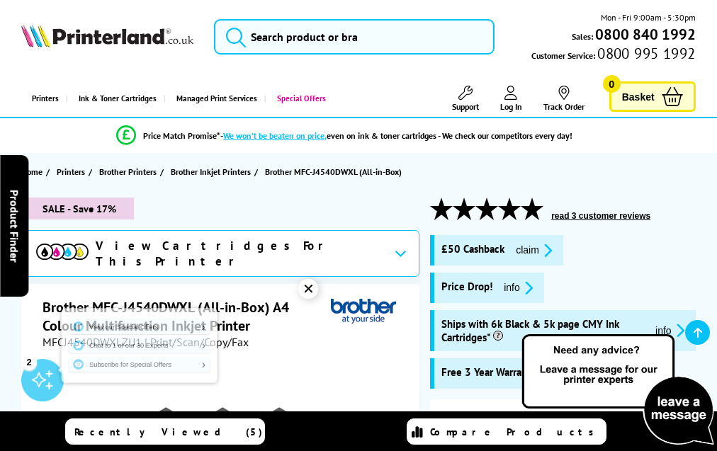
scroll to position [3260, 0]
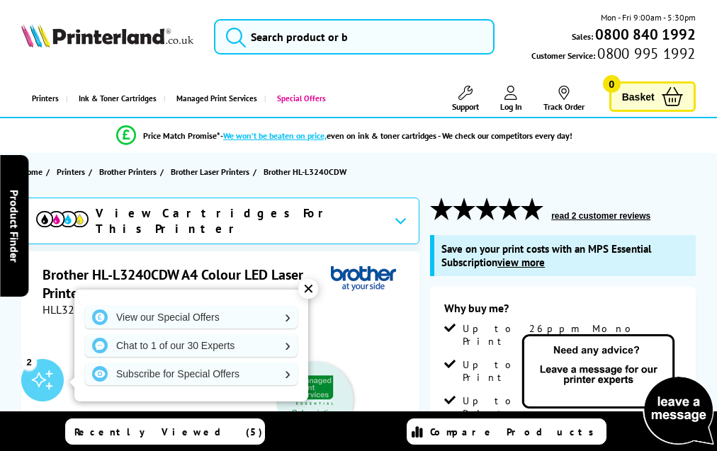
scroll to position [4204, 0]
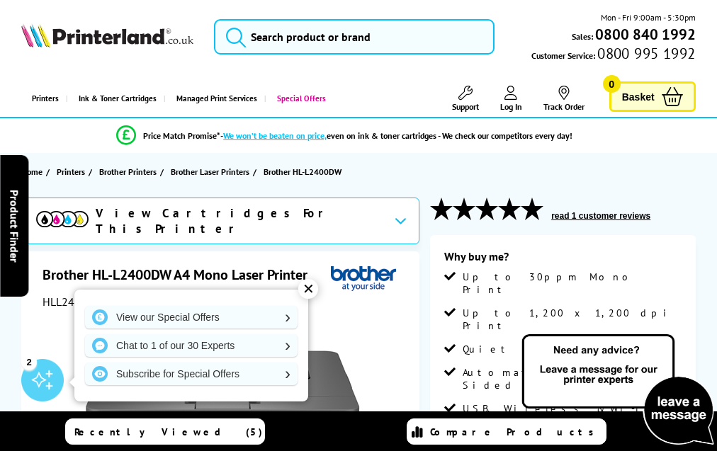
scroll to position [2854, 0]
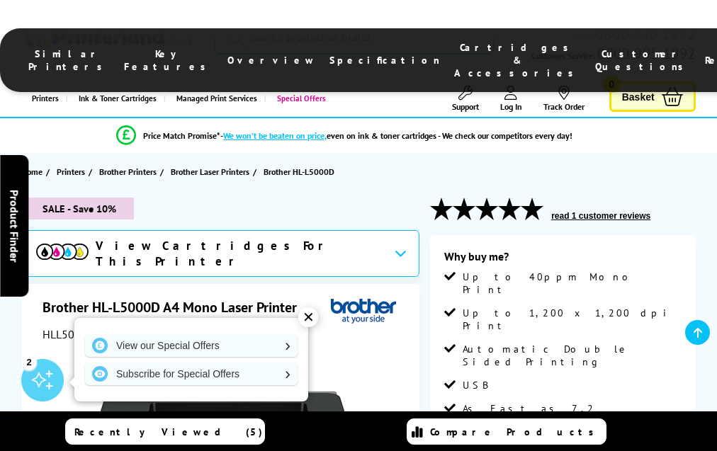
scroll to position [2818, 0]
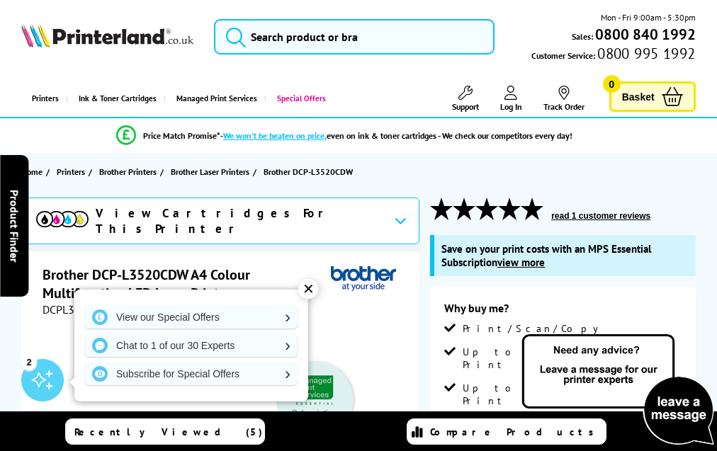
scroll to position [4371, 0]
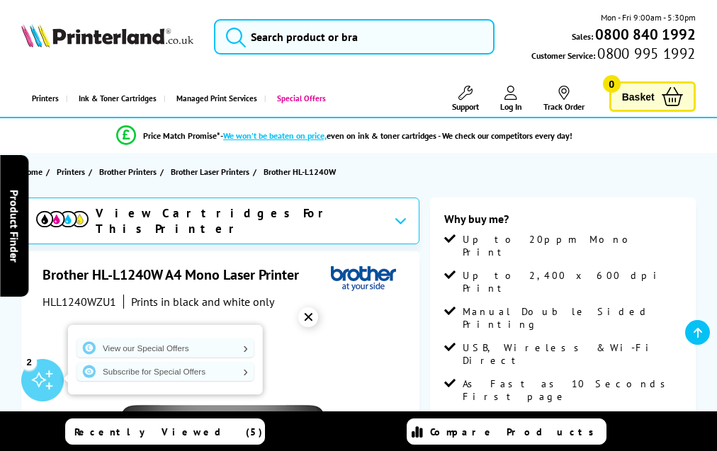
scroll to position [2554, 0]
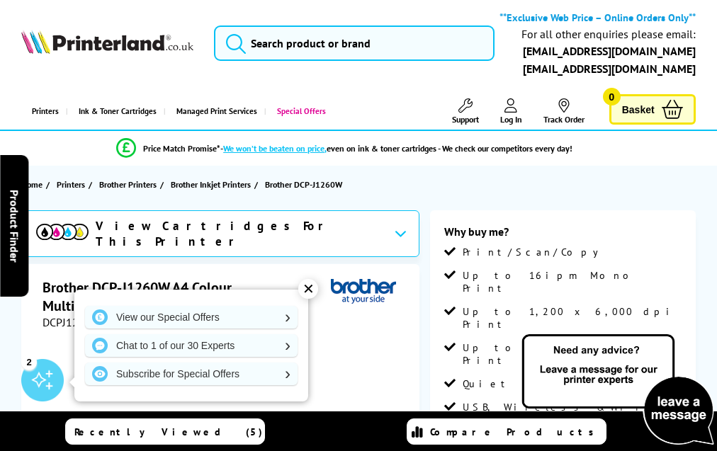
scroll to position [3044, 0]
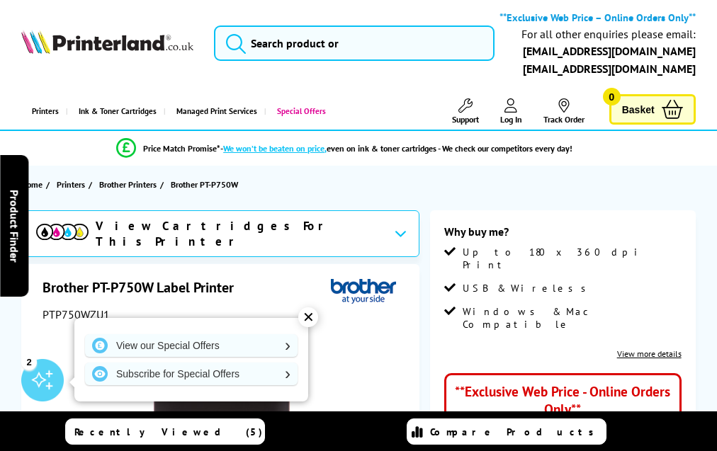
scroll to position [1234, 0]
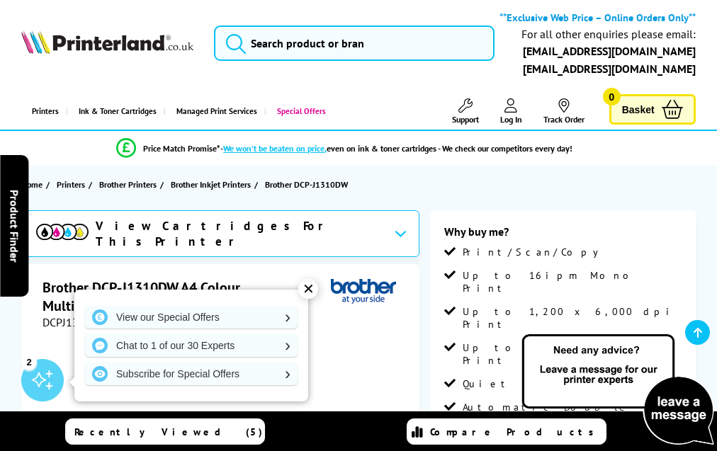
scroll to position [3152, 0]
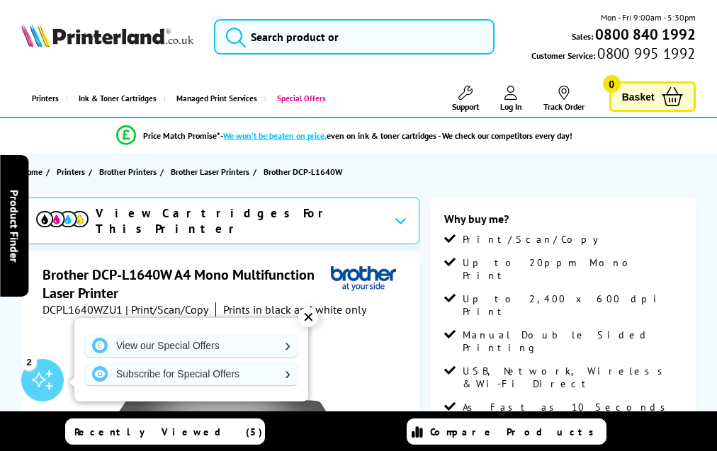
scroll to position [2712, 0]
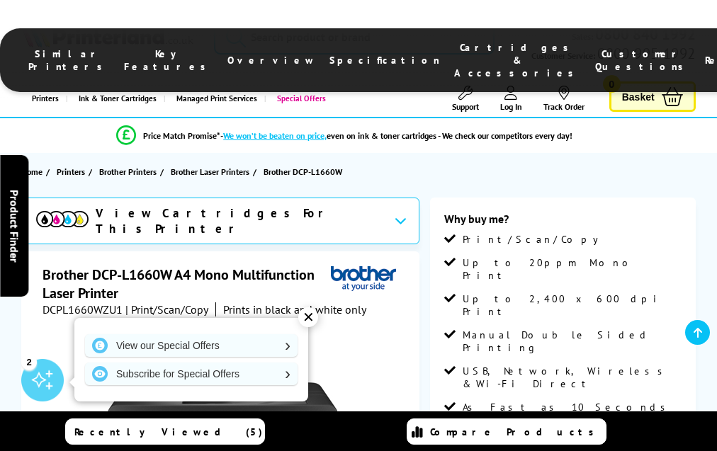
scroll to position [2740, 0]
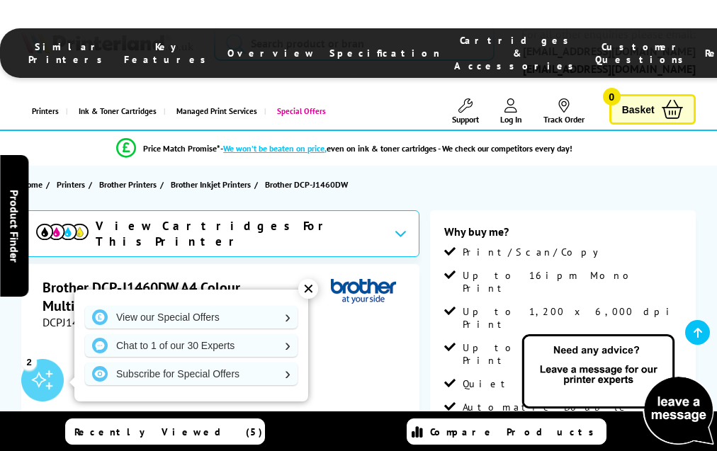
scroll to position [3152, 0]
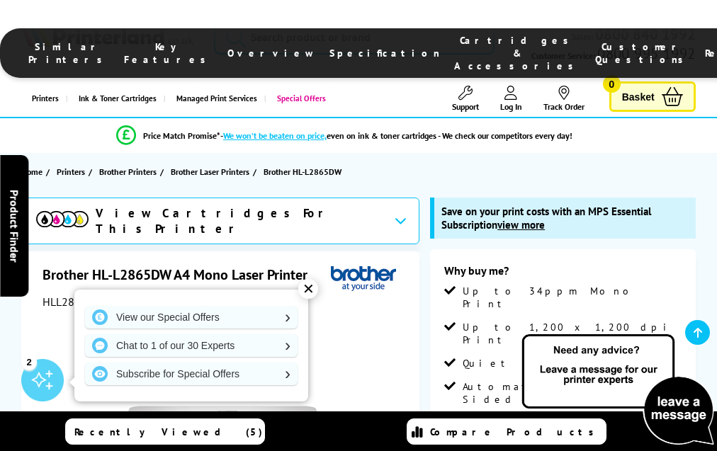
scroll to position [3596, 0]
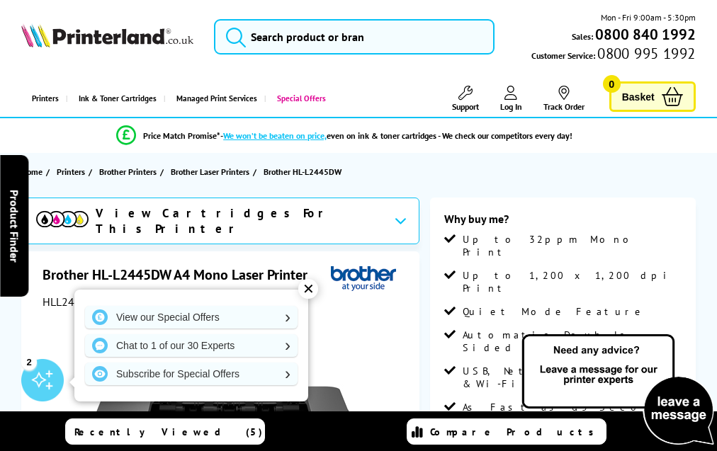
scroll to position [2925, 0]
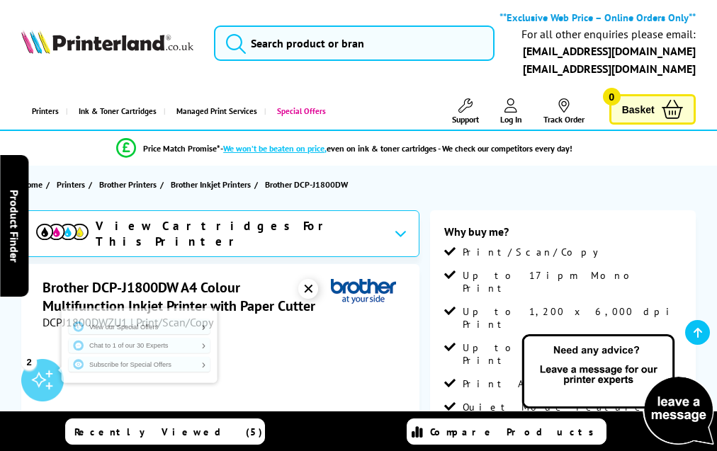
scroll to position [3519, 0]
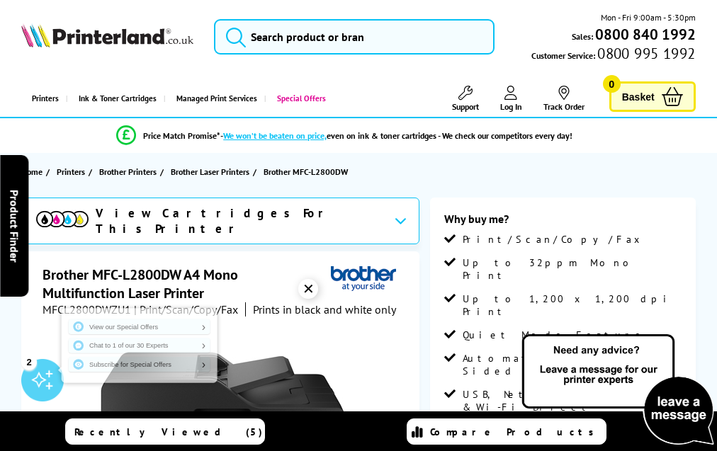
scroll to position [3179, 0]
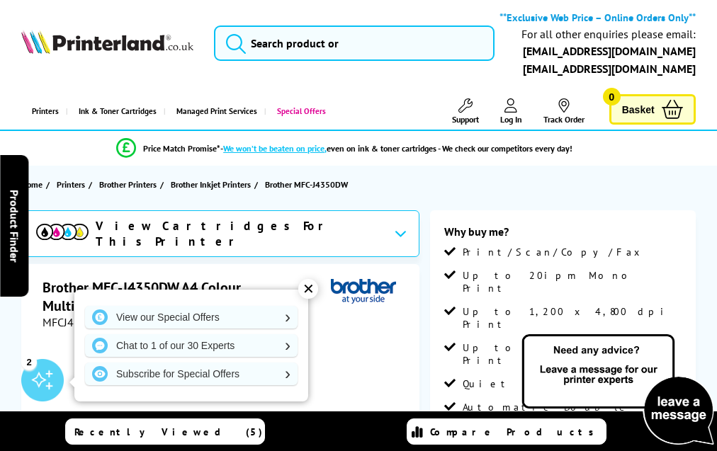
scroll to position [3304, 0]
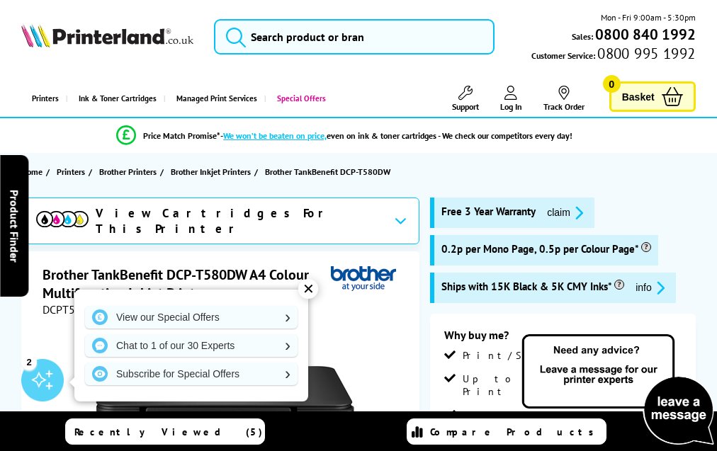
scroll to position [3269, 0]
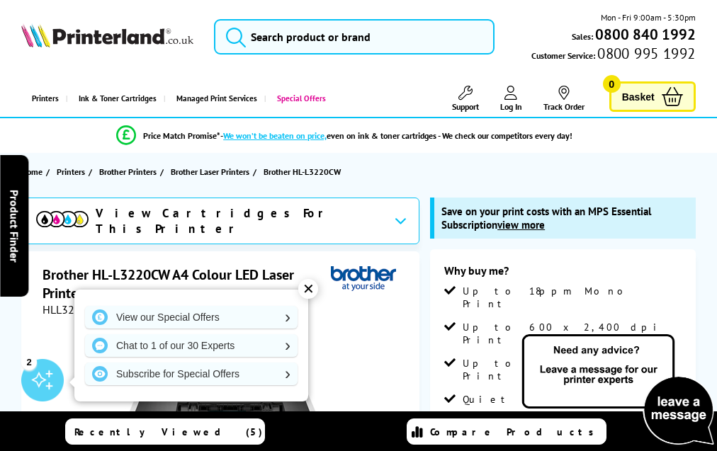
scroll to position [3846, 0]
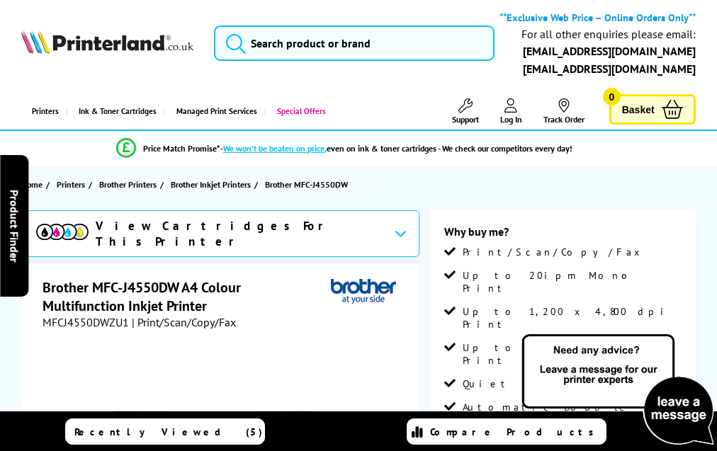
scroll to position [3333, 0]
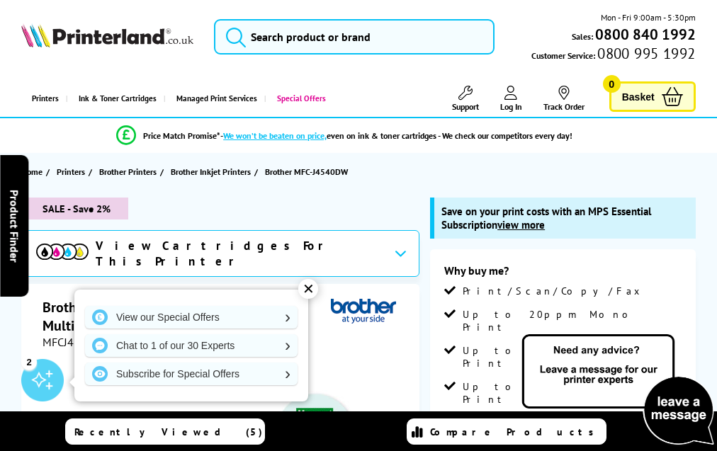
scroll to position [4219, 0]
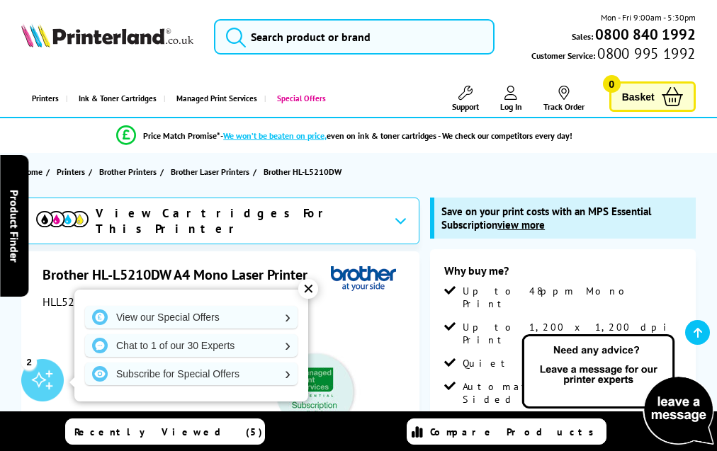
scroll to position [3693, 0]
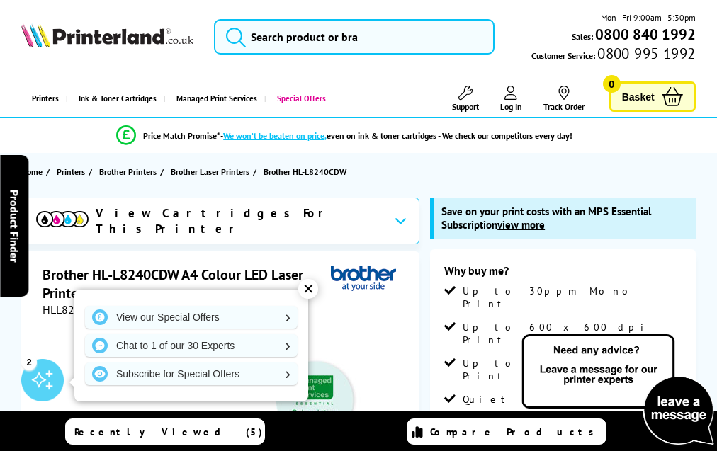
scroll to position [4256, 0]
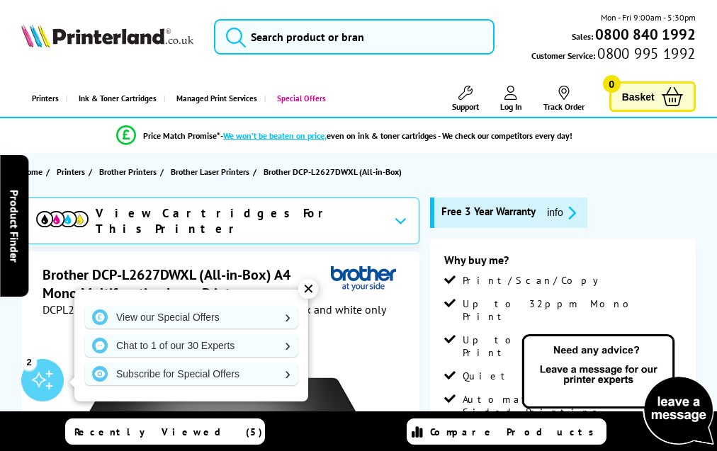
scroll to position [2977, 0]
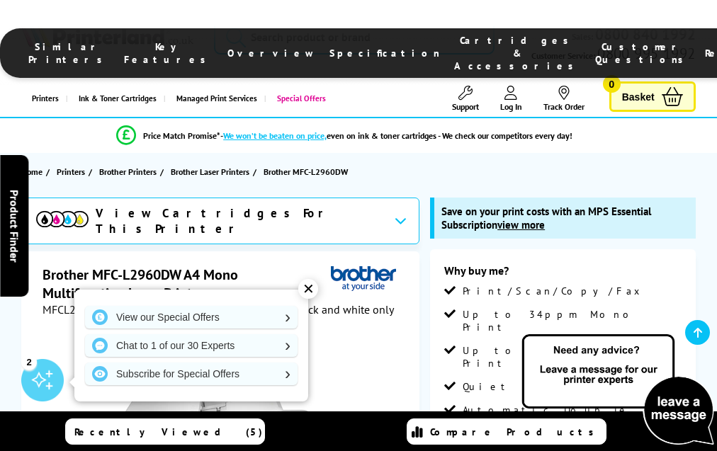
scroll to position [4069, 0]
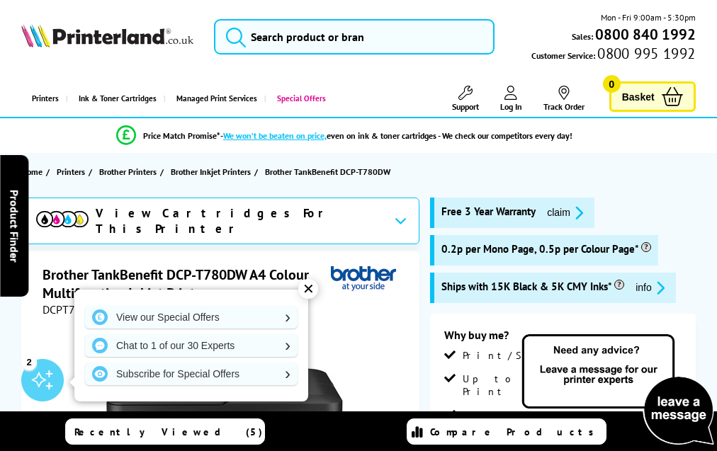
scroll to position [3313, 0]
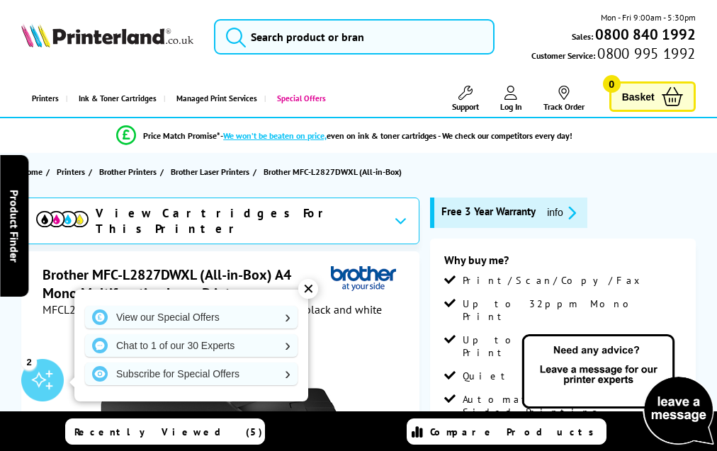
scroll to position [3004, 0]
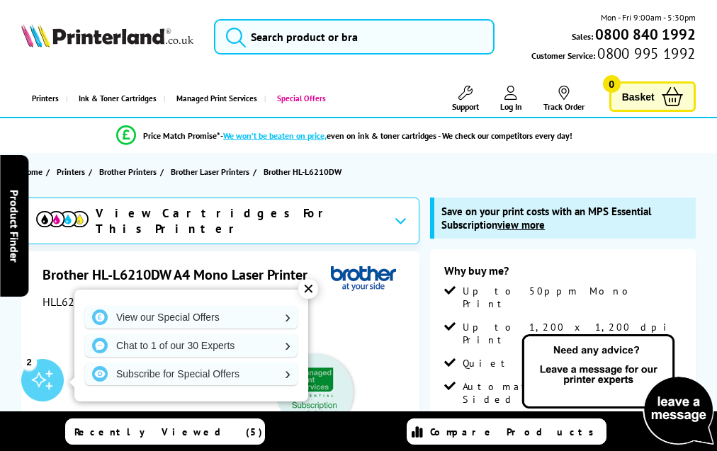
scroll to position [3608, 0]
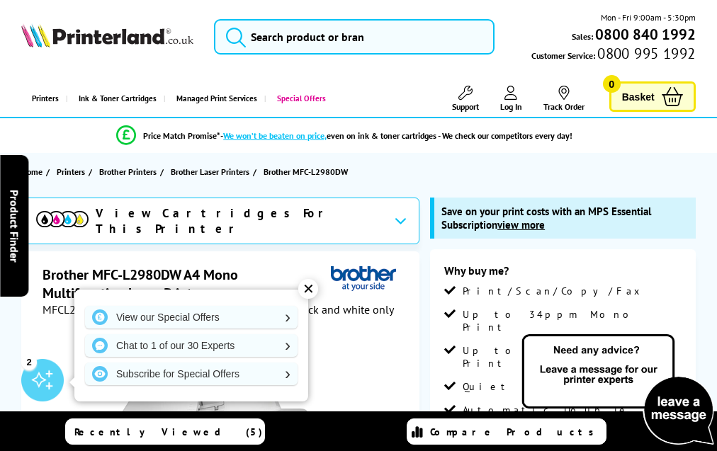
scroll to position [4069, 0]
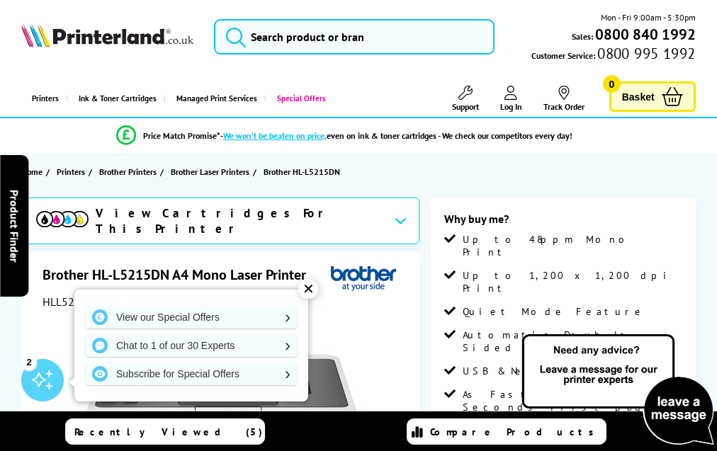
scroll to position [3133, 0]
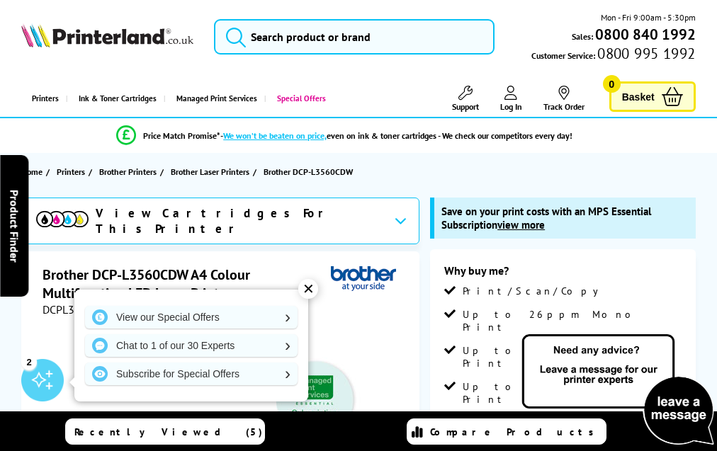
scroll to position [4268, 0]
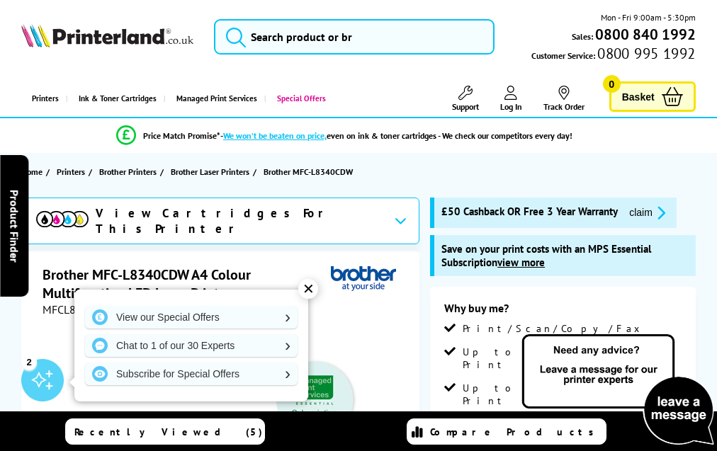
scroll to position [4649, 0]
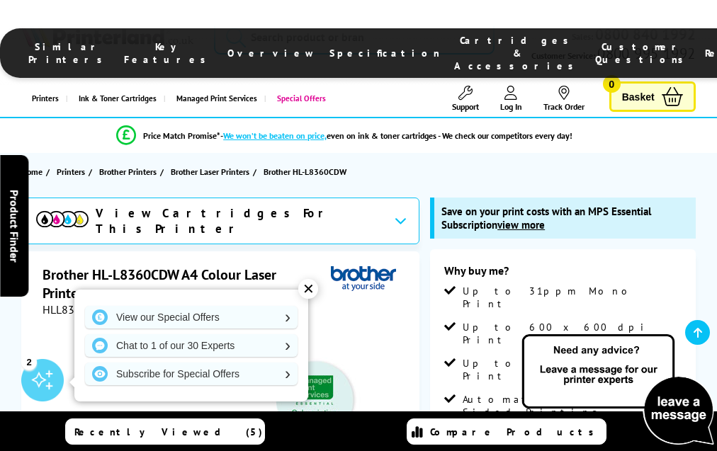
scroll to position [3761, 0]
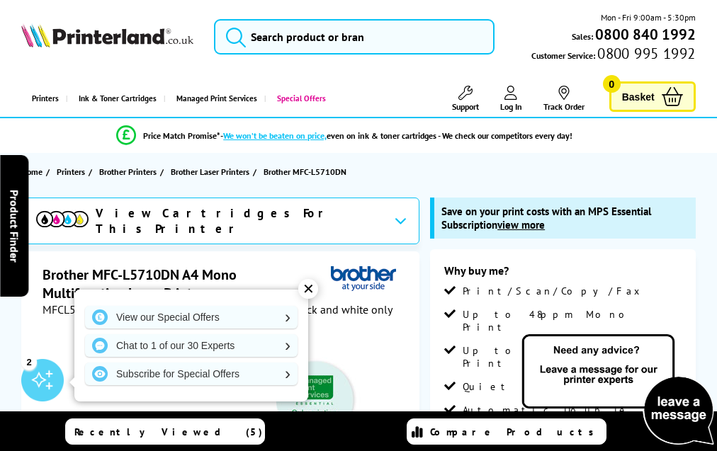
scroll to position [4037, 0]
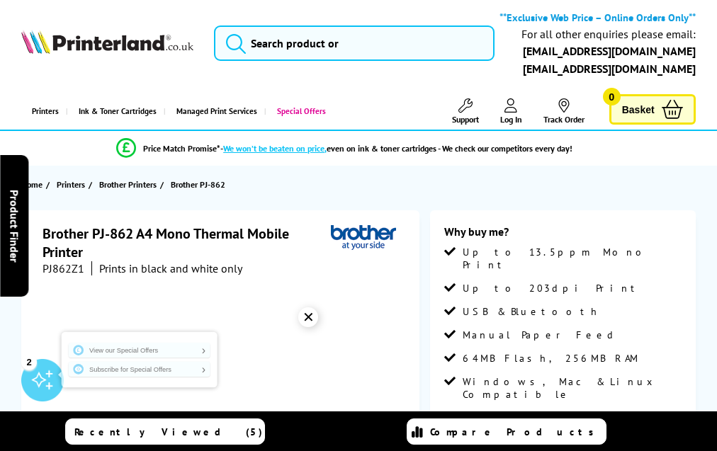
scroll to position [1724, 0]
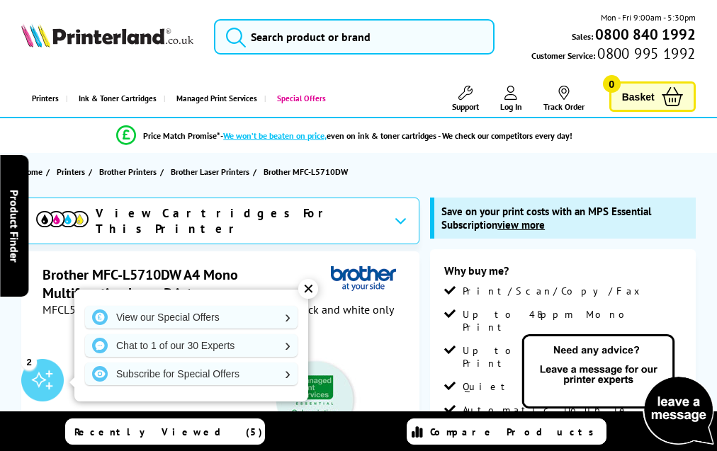
scroll to position [4063, 0]
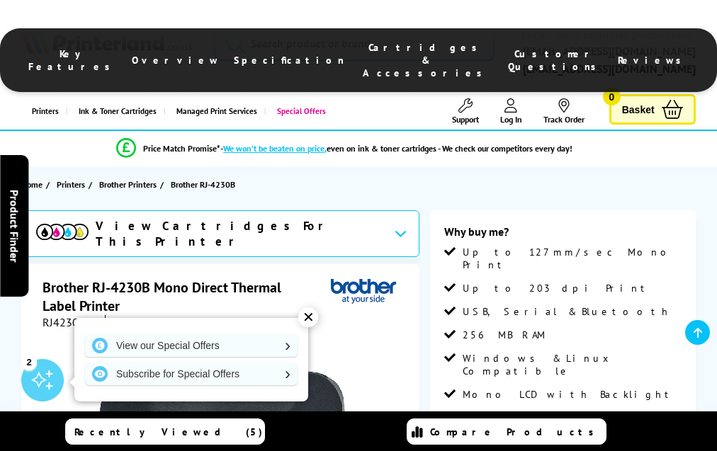
scroll to position [1381, 0]
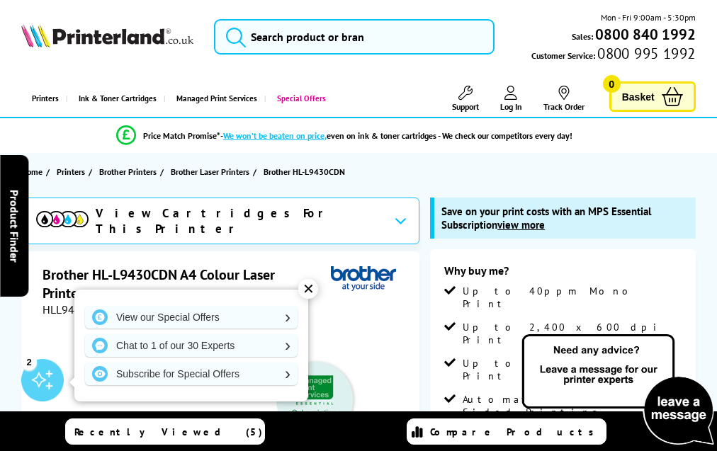
scroll to position [4263, 0]
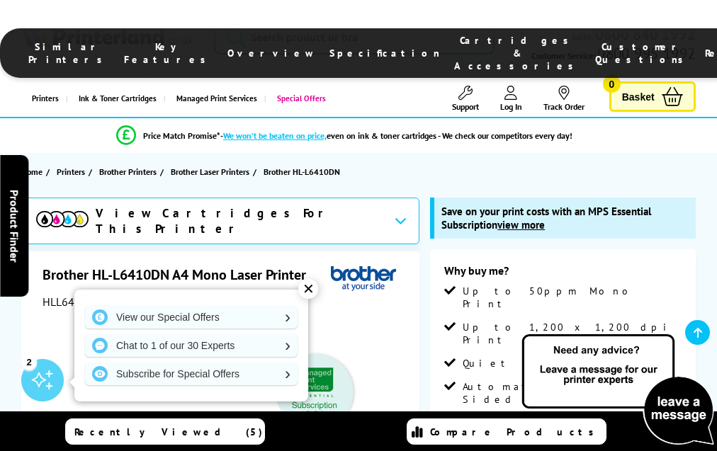
scroll to position [3761, 0]
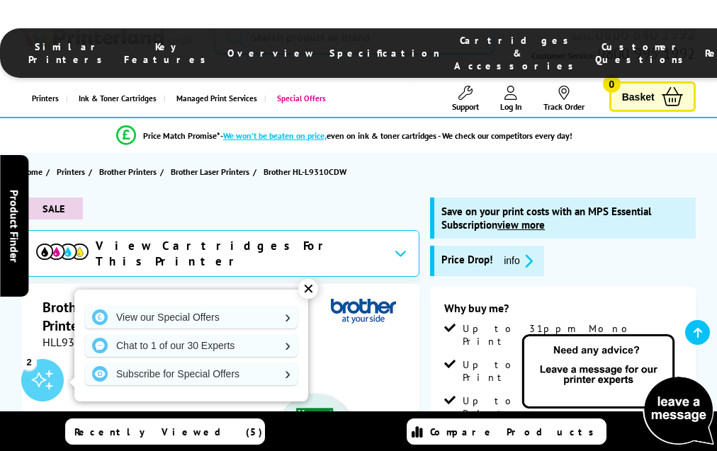
scroll to position [3546, 0]
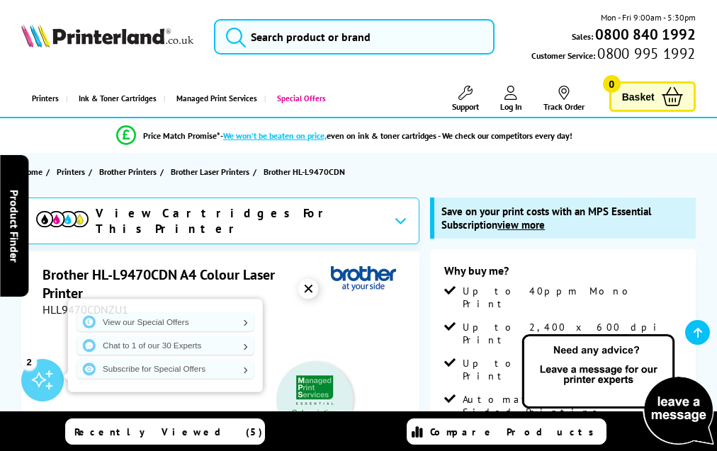
scroll to position [4402, 0]
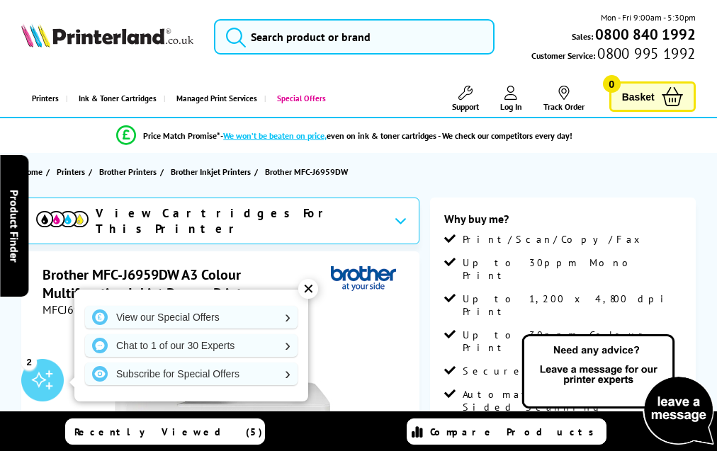
scroll to position [3649, 0]
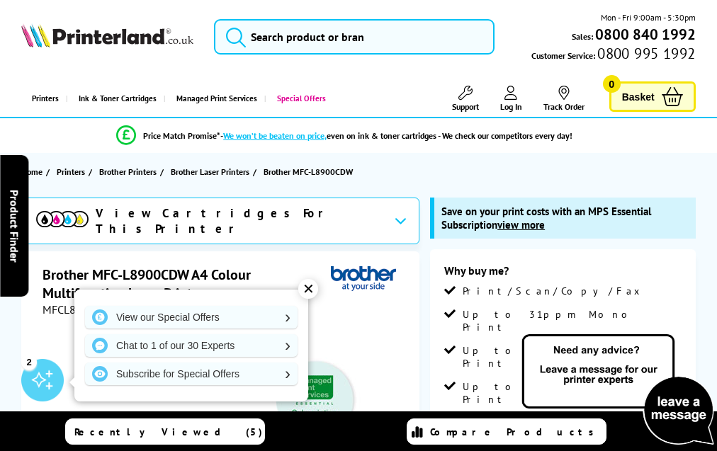
scroll to position [4042, 0]
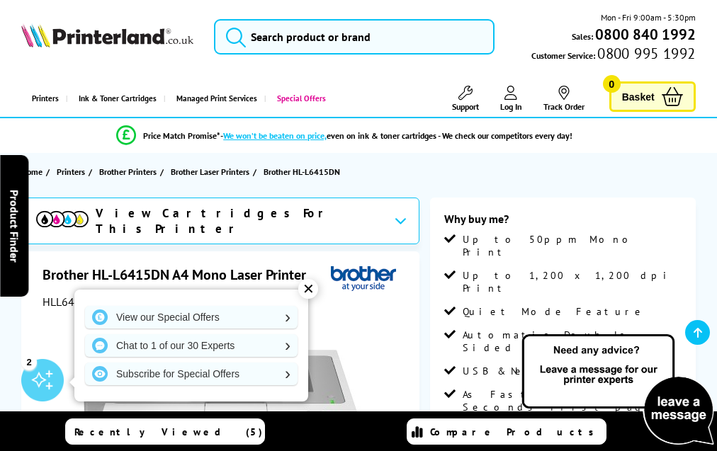
scroll to position [3240, 0]
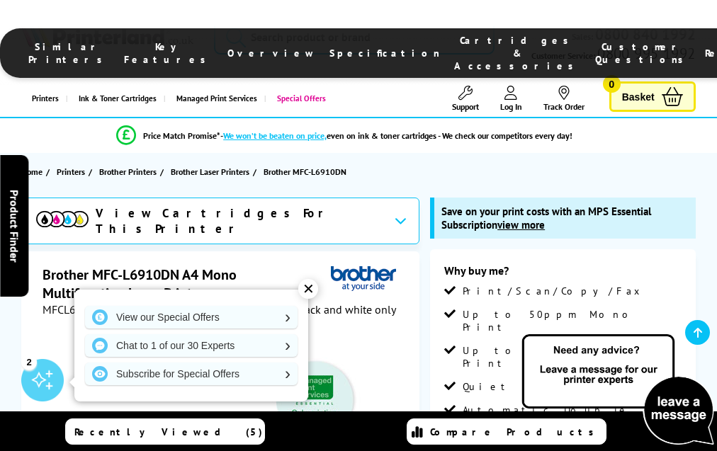
scroll to position [4046, 0]
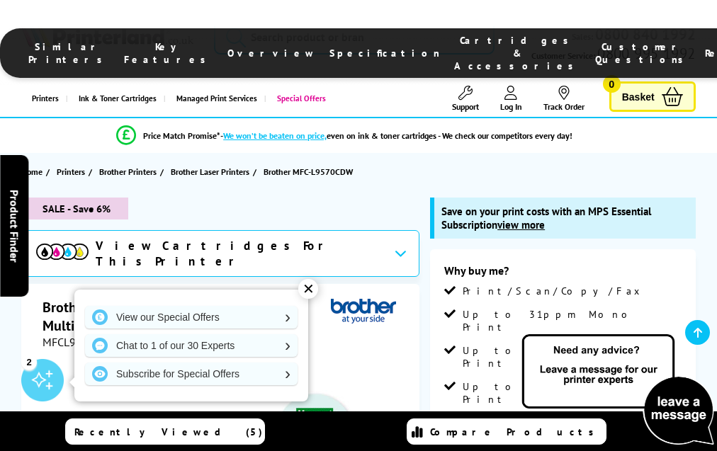
scroll to position [3800, 0]
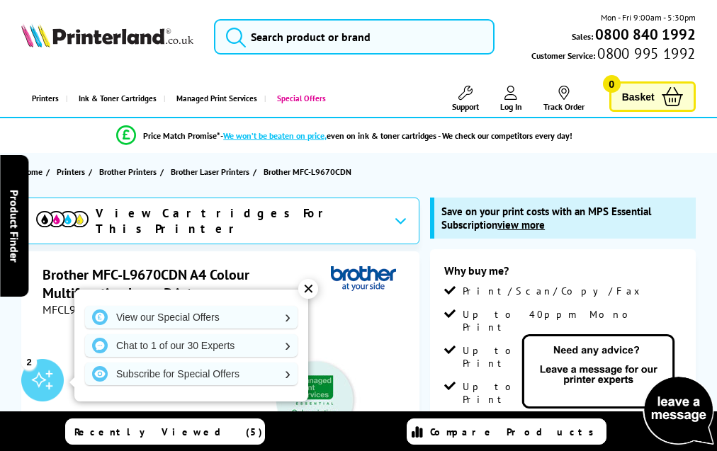
scroll to position [4576, 0]
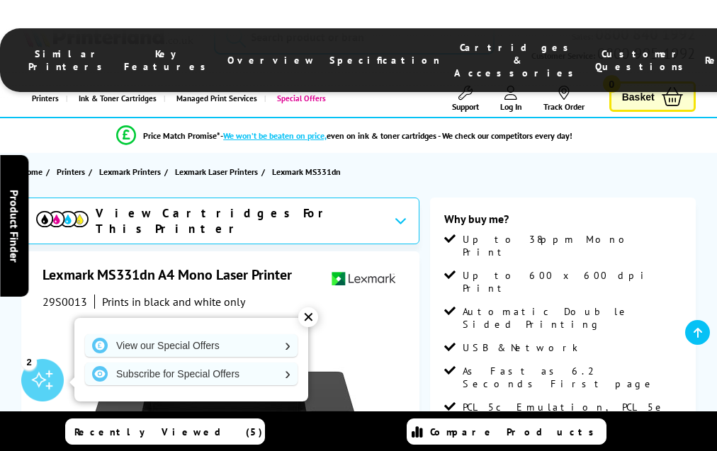
scroll to position [3582, 0]
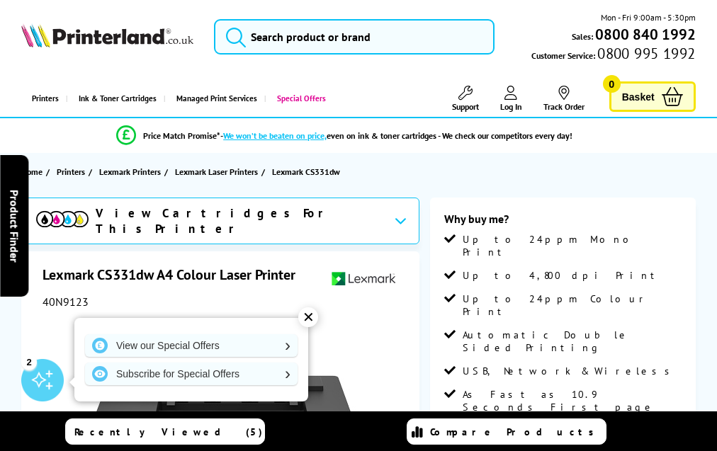
scroll to position [3114, 0]
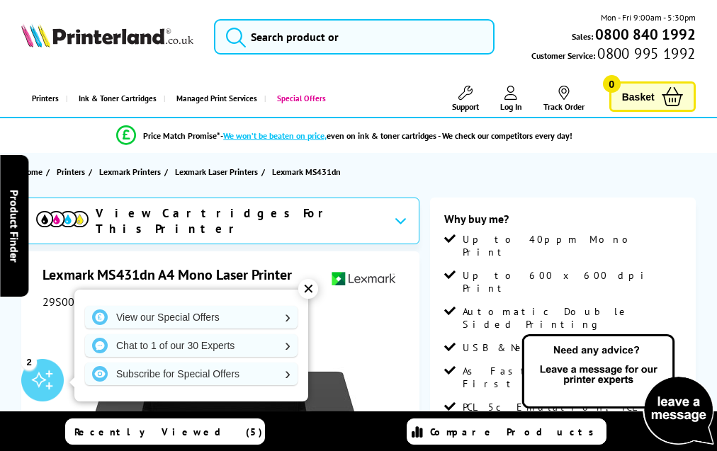
scroll to position [3783, 0]
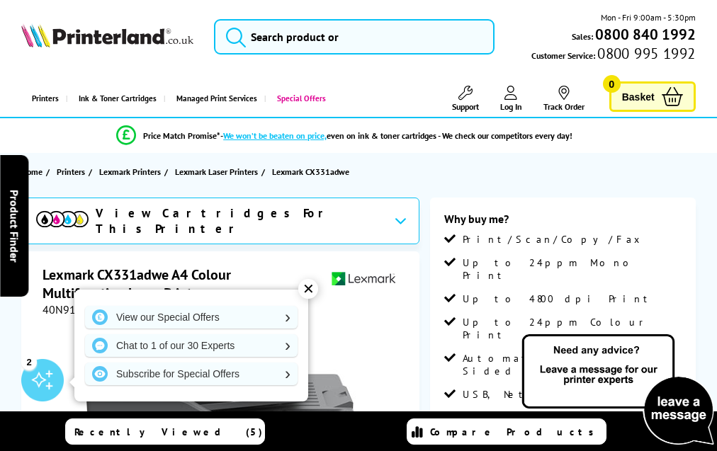
scroll to position [3435, 0]
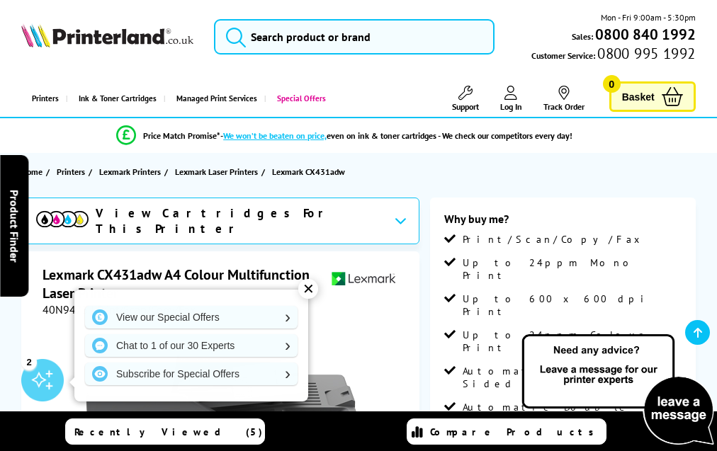
scroll to position [3459, 0]
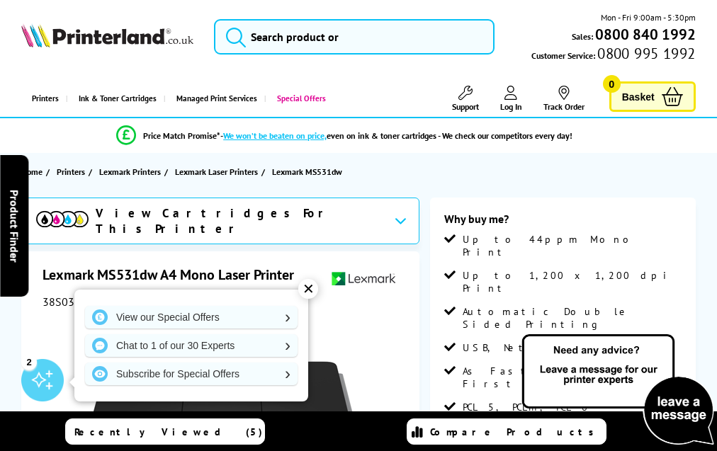
scroll to position [3402, 0]
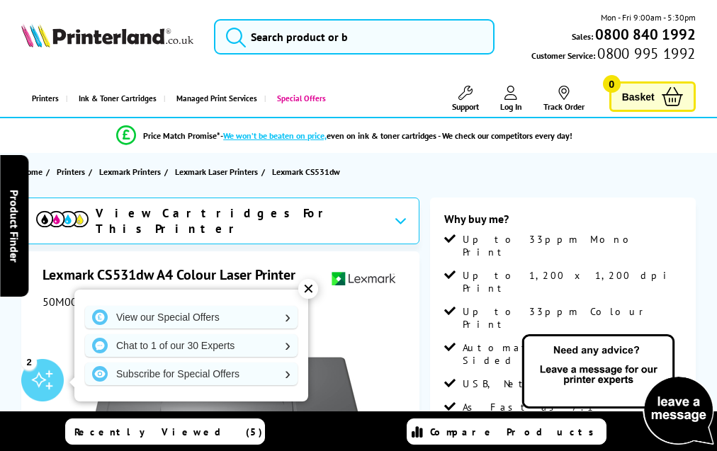
scroll to position [3952, 0]
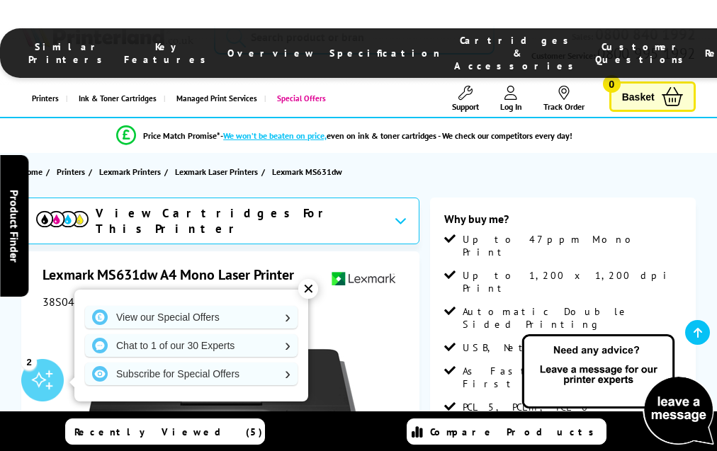
scroll to position [3389, 0]
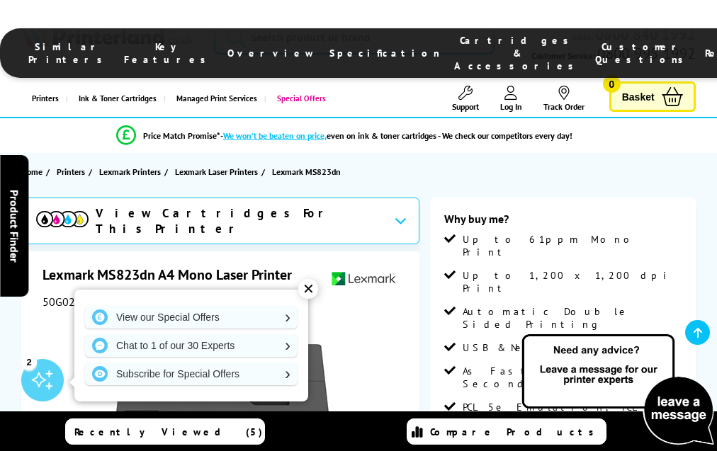
scroll to position [3838, 0]
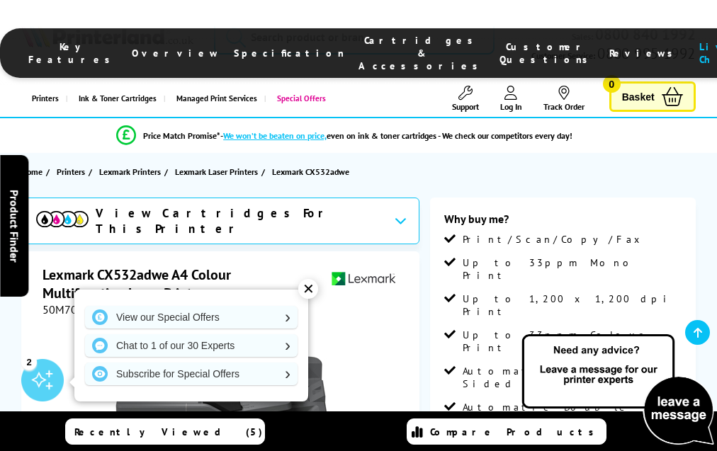
scroll to position [3584, 0]
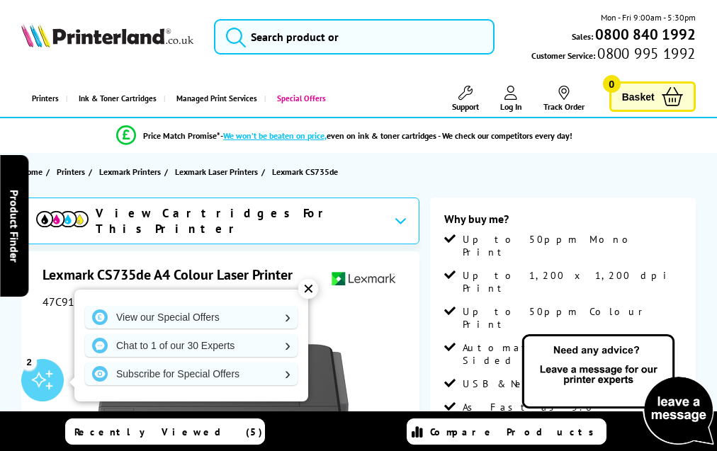
scroll to position [4169, 0]
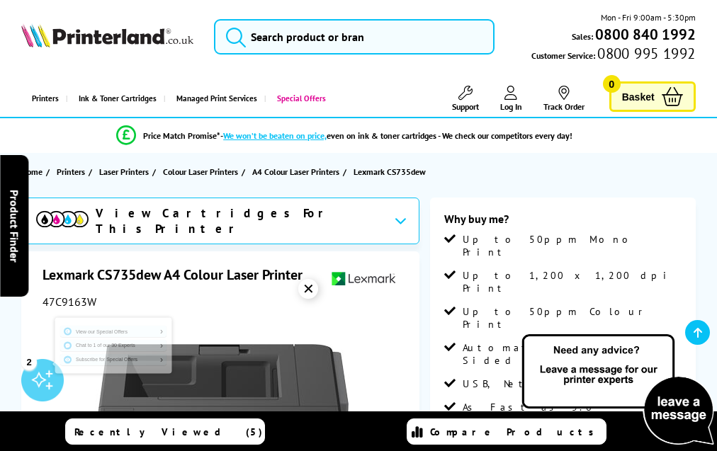
scroll to position [2958, 0]
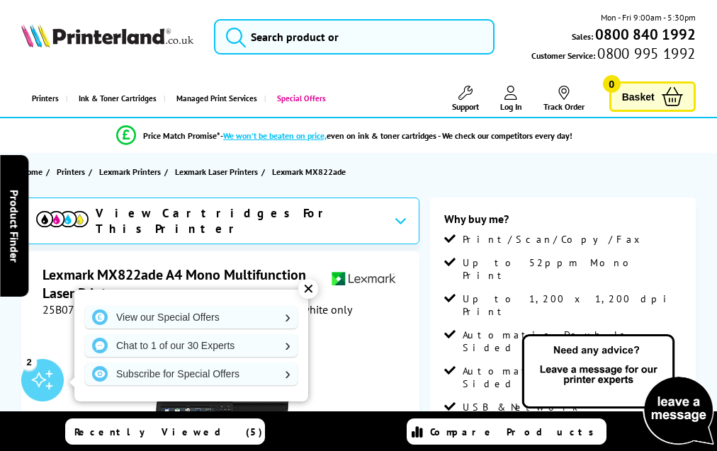
scroll to position [4111, 0]
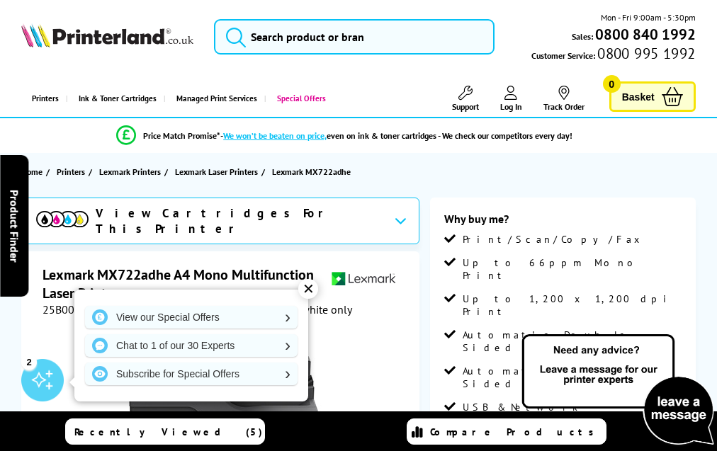
scroll to position [4069, 0]
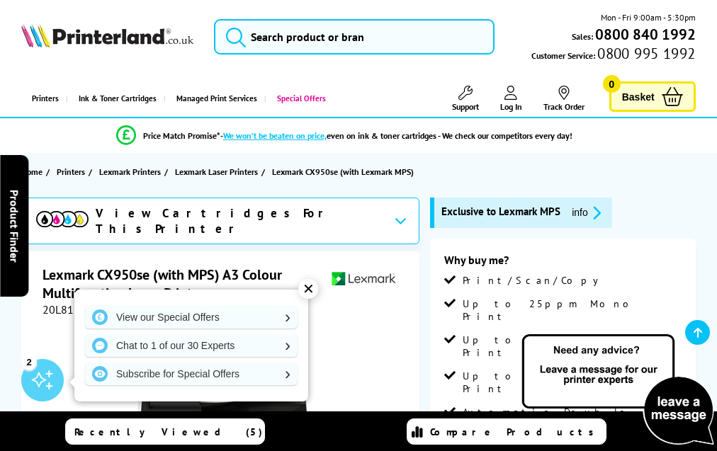
scroll to position [3145, 0]
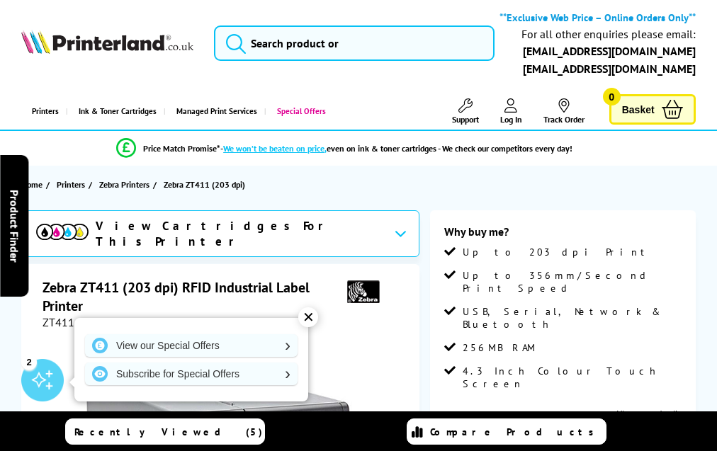
scroll to position [1486, 0]
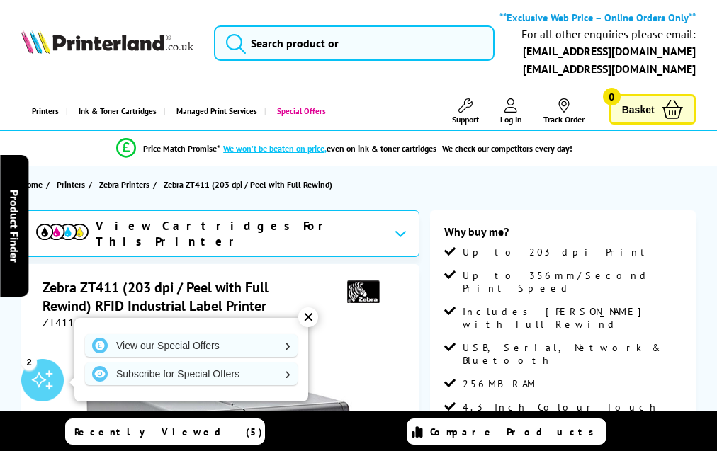
scroll to position [1494, 0]
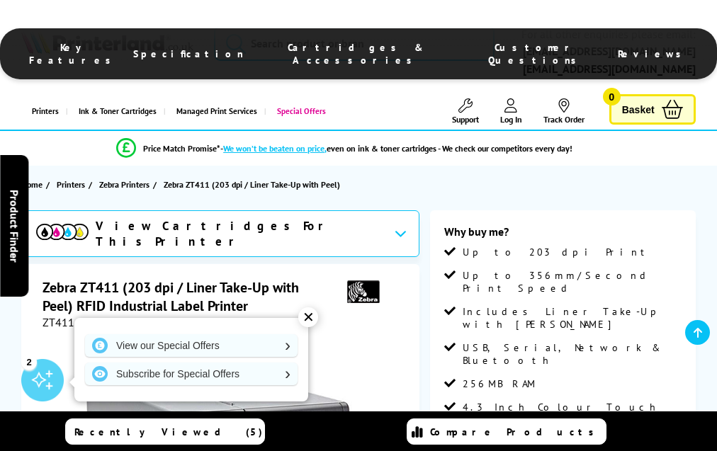
scroll to position [1494, 0]
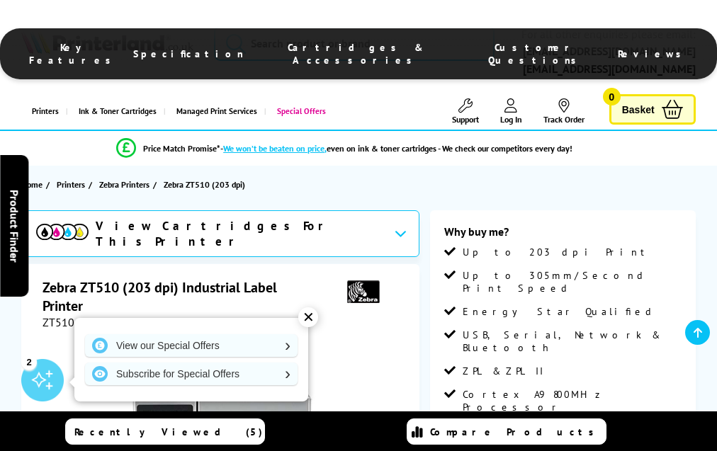
scroll to position [1555, 0]
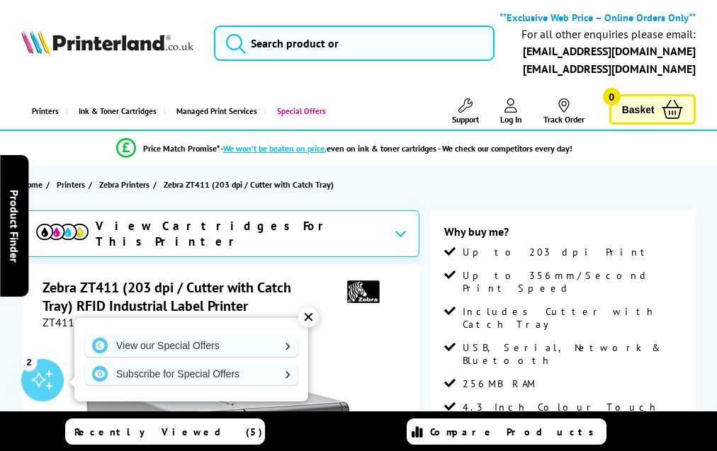
scroll to position [1494, 0]
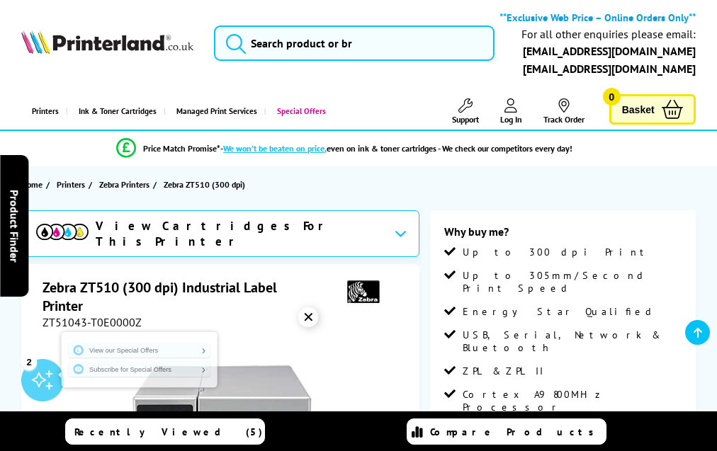
scroll to position [1555, 0]
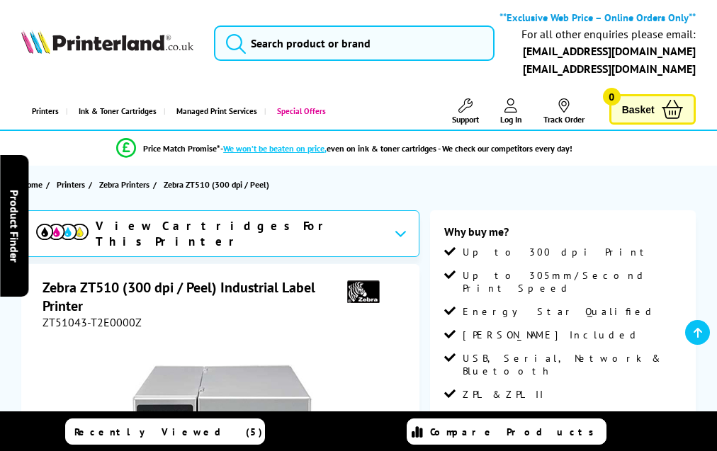
scroll to position [1555, 0]
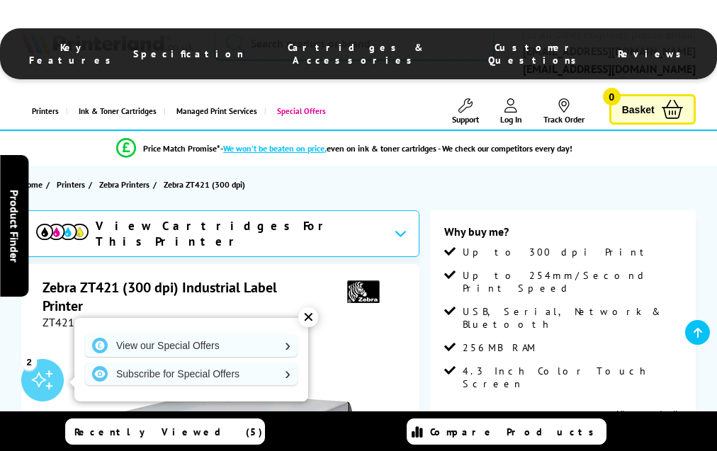
scroll to position [1405, 0]
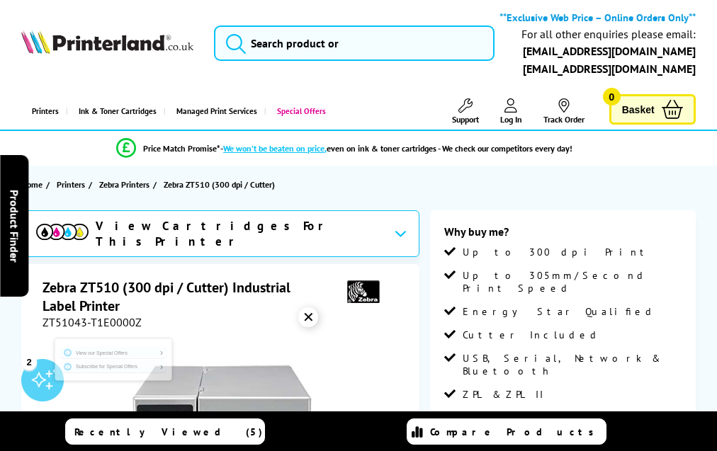
scroll to position [1563, 0]
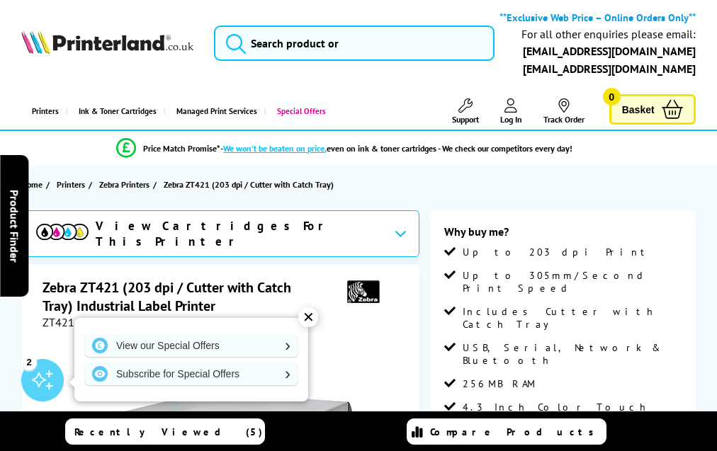
scroll to position [1413, 0]
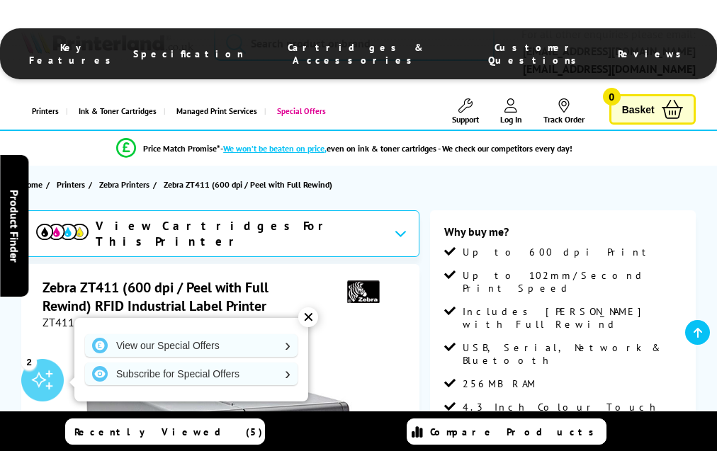
scroll to position [1494, 0]
